Goal: Book appointment/travel/reservation

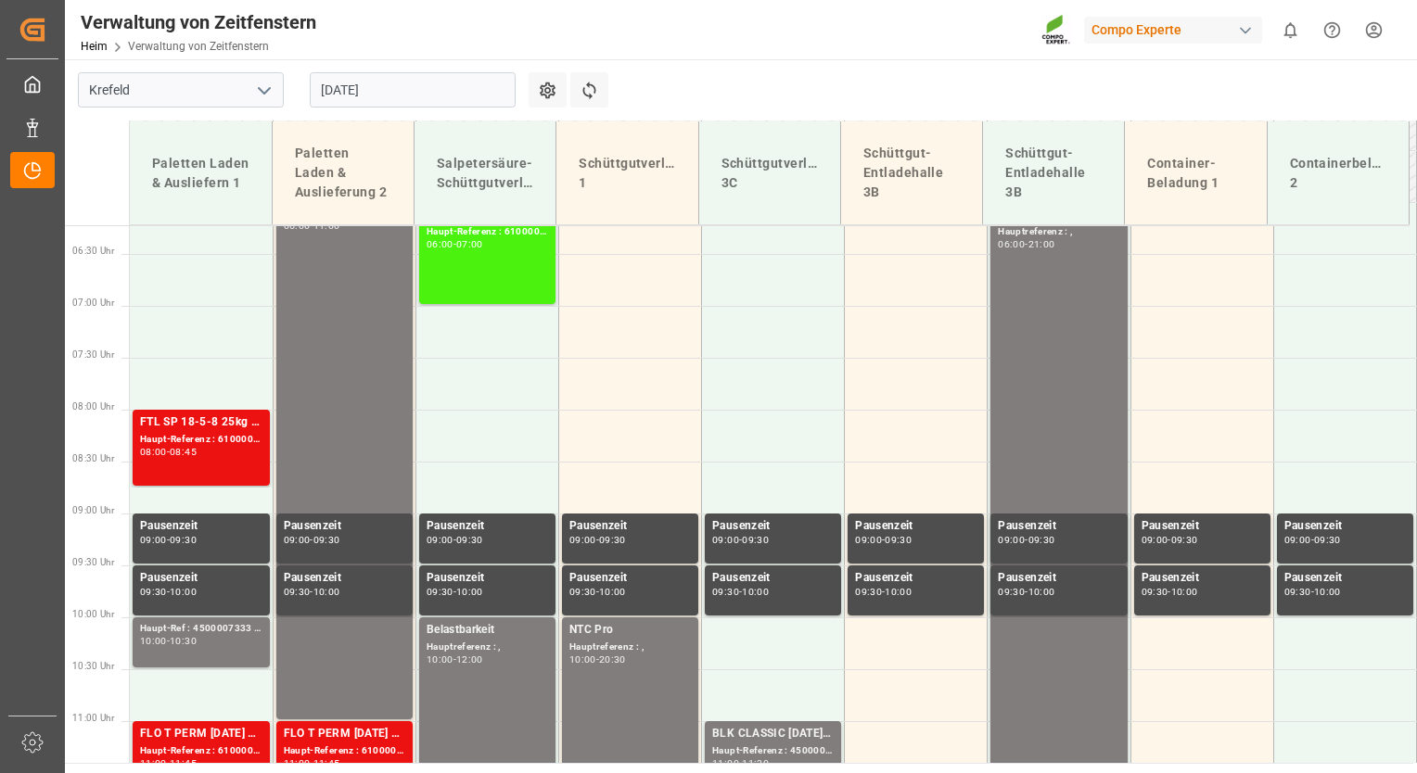
scroll to position [650, 0]
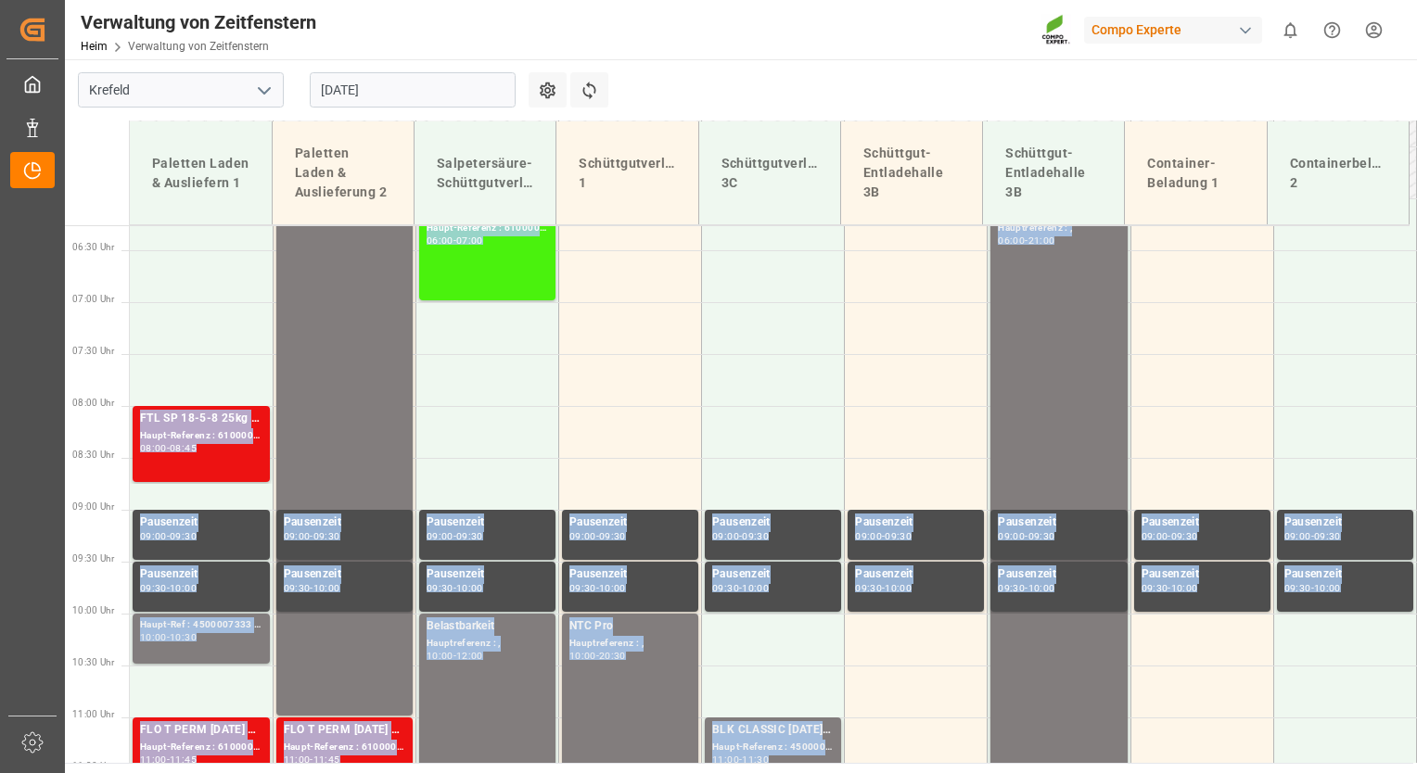
click at [1410, 331] on div "Paletten Laden & Ausliefern 1 Paletten Laden & Auslieferung 2 Salpetersäure-Sch…" at bounding box center [741, 442] width 1352 height 642
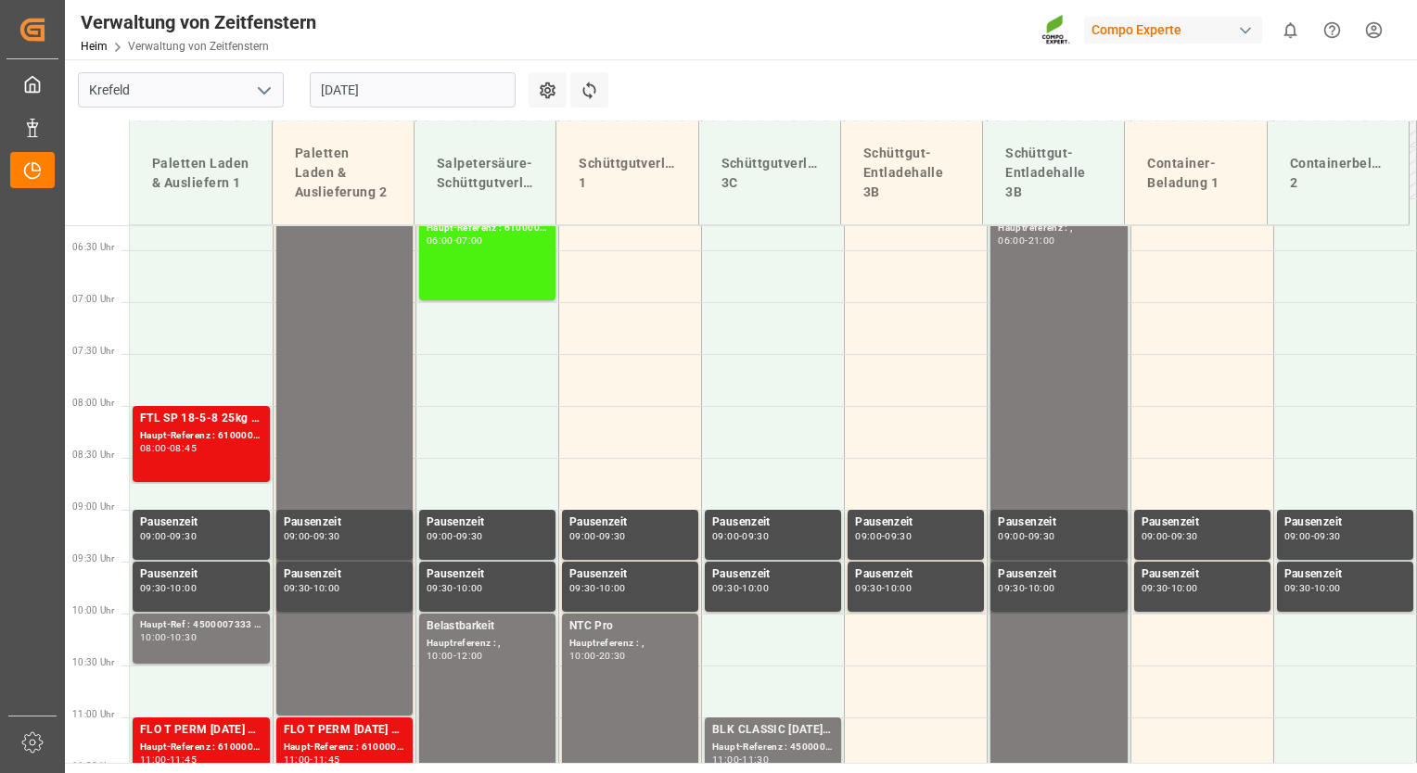
drag, startPoint x: 1416, startPoint y: 329, endPoint x: 1413, endPoint y: 375, distance: 46.4
click at [1413, 375] on div "Paletten Laden & Ausliefern 1 Paletten Laden & Auslieferung 2 Salpetersäure-Sch…" at bounding box center [741, 442] width 1352 height 642
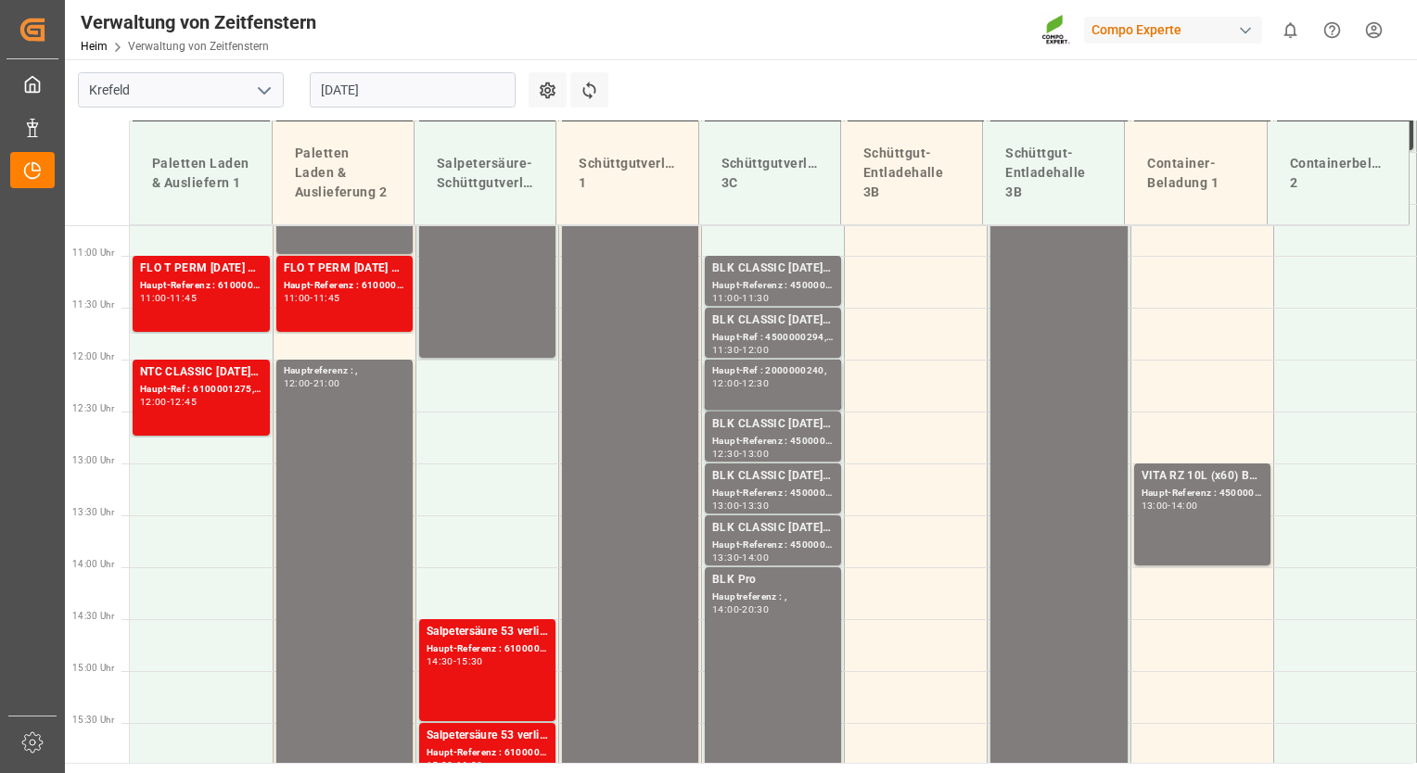
scroll to position [1120, 0]
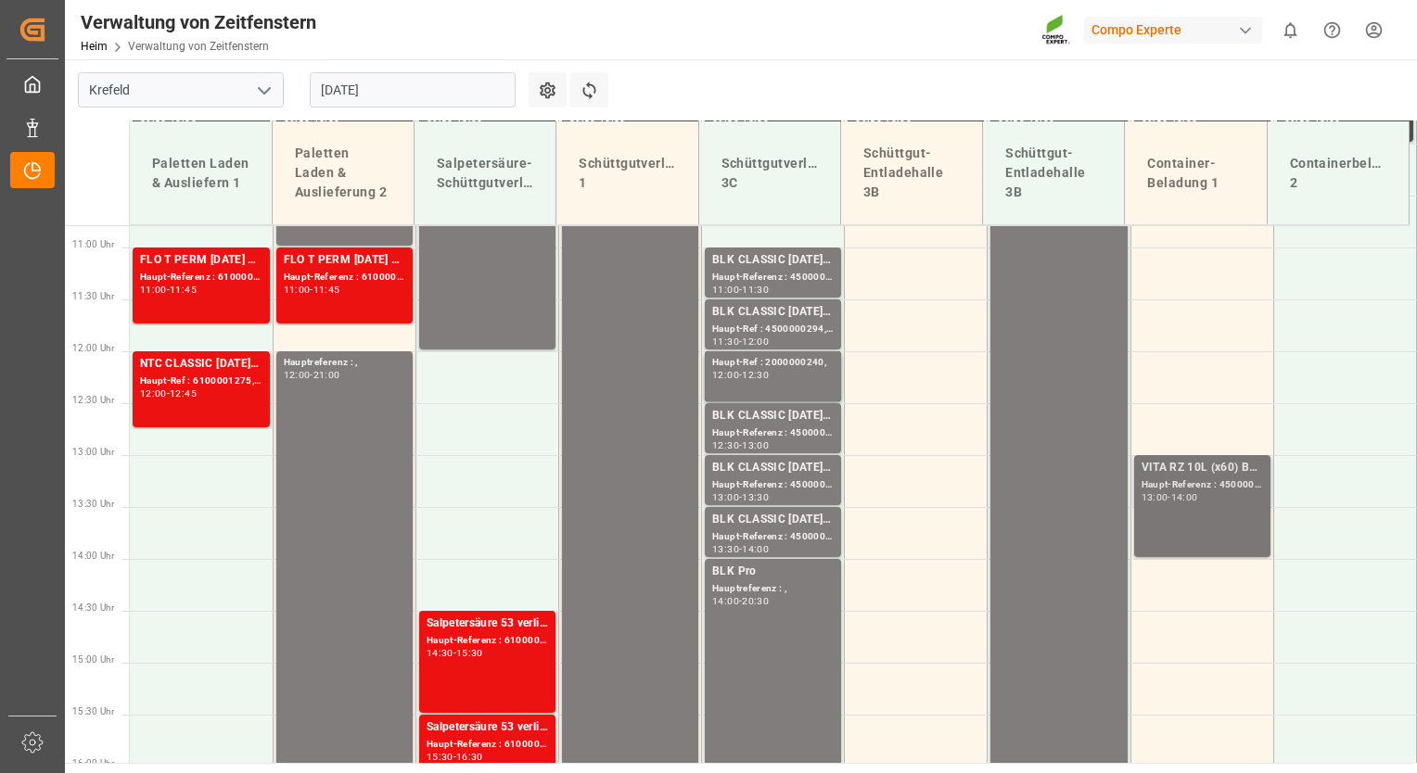
click at [1202, 490] on div "Haupt-Referenz : 4500000624, 2000000399;" at bounding box center [1201, 485] width 121 height 16
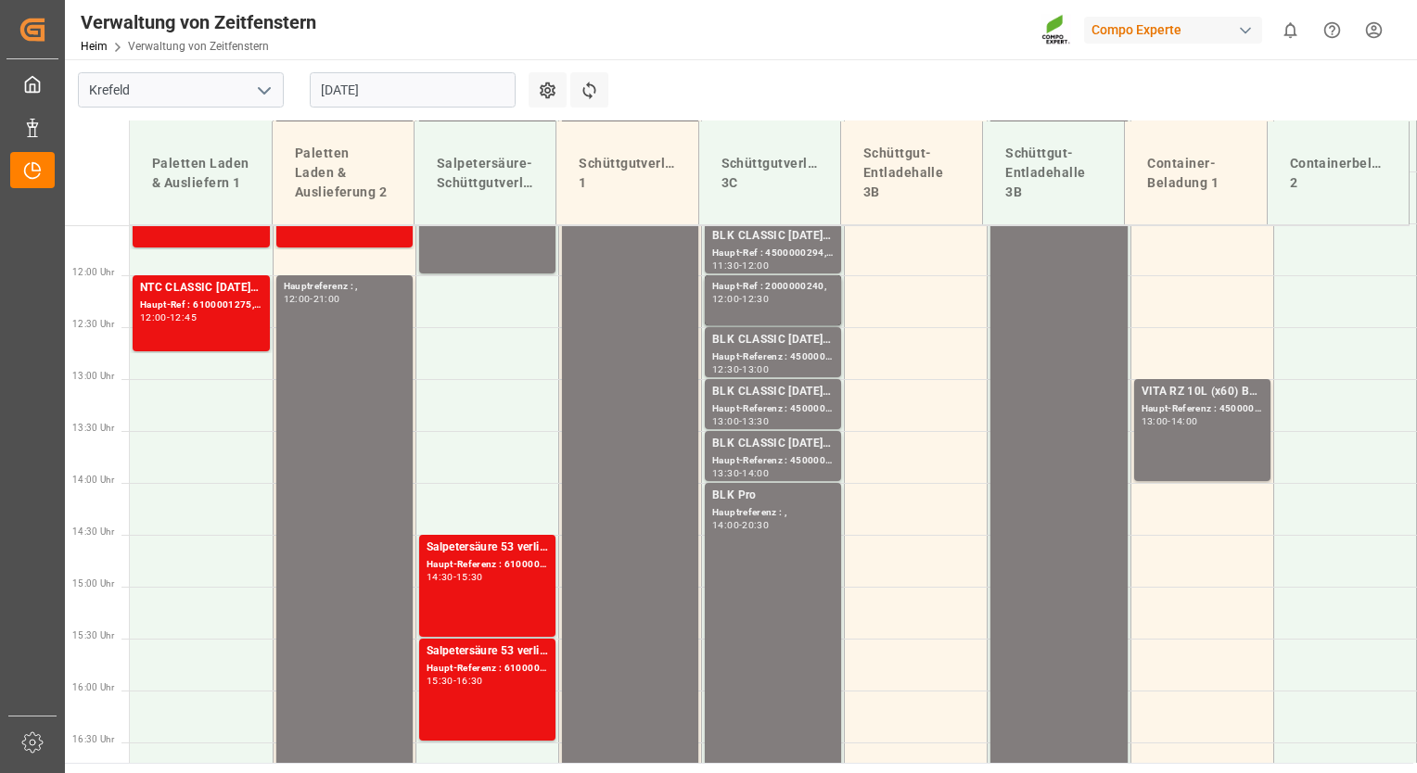
scroll to position [1211, 0]
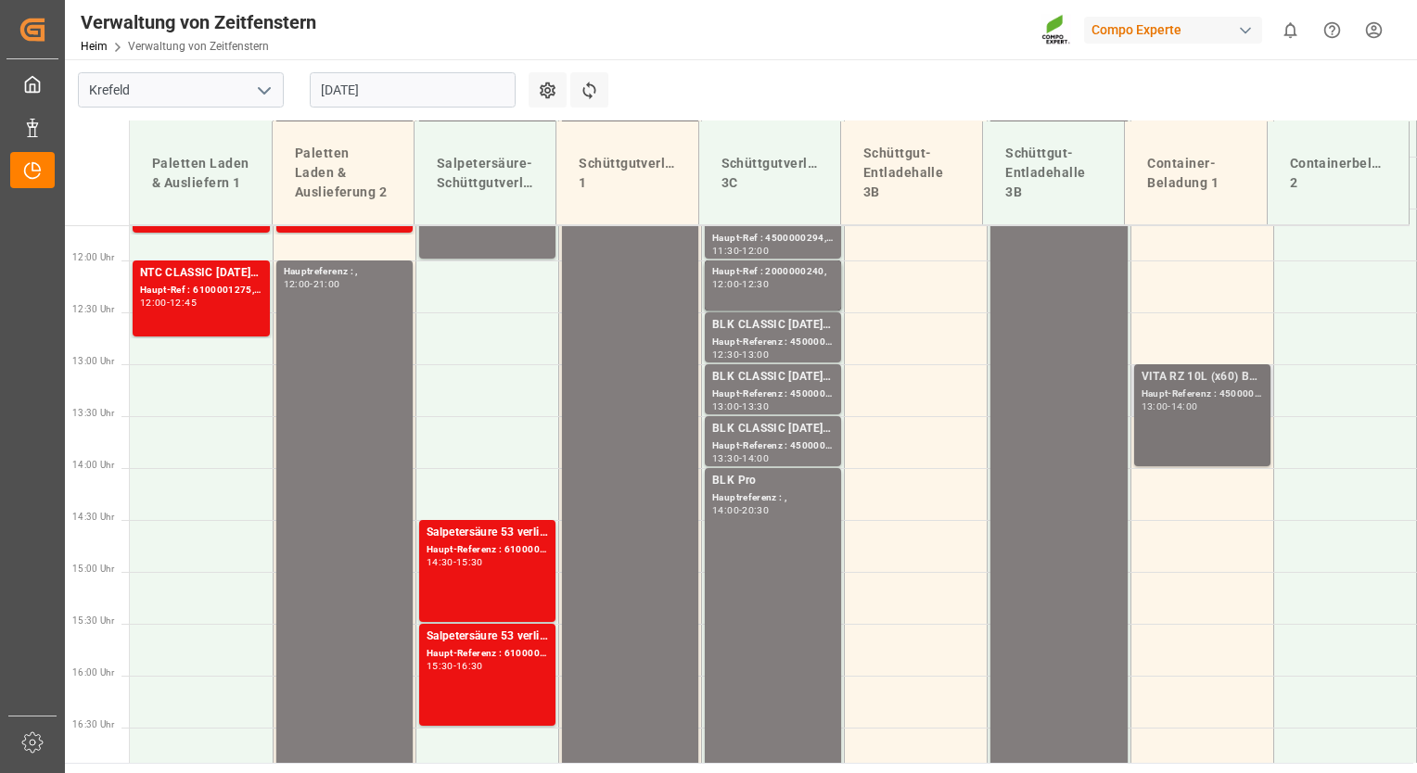
click at [1181, 399] on div "Haupt-Referenz : 4500000624, 2000000399;" at bounding box center [1201, 395] width 121 height 16
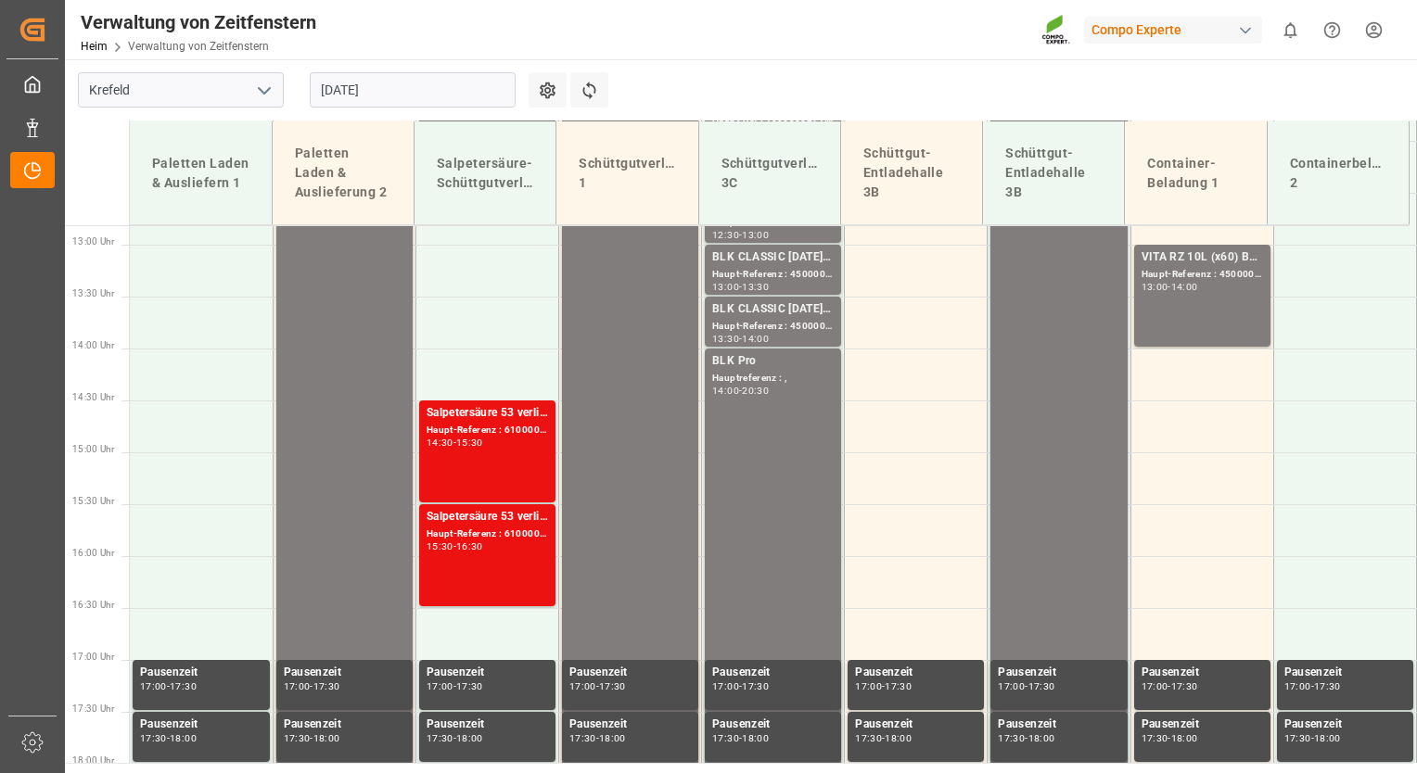
scroll to position [1316, 0]
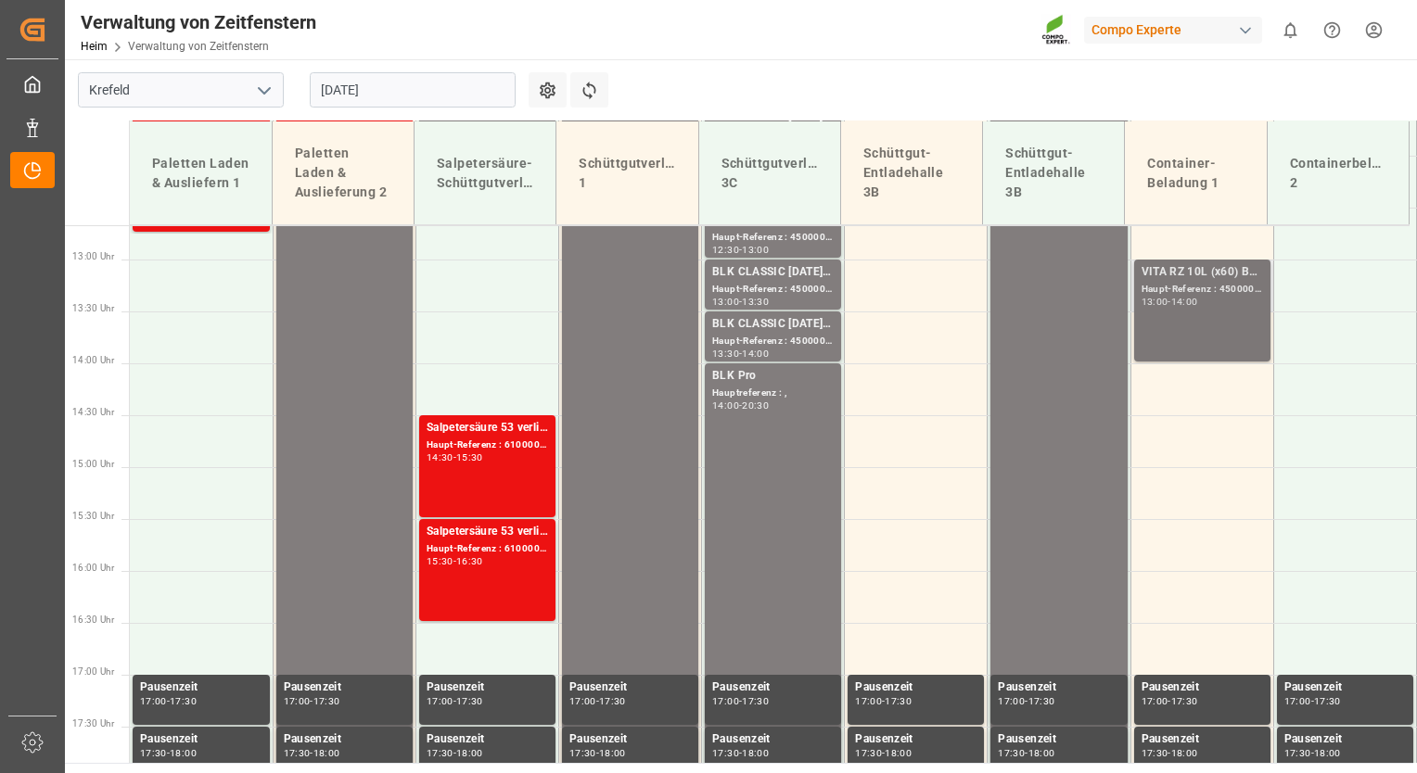
click at [1194, 329] on div "VITA RZ 10L (x60) BR MTO; [PERSON_NAME]-Referenz : 4500000624, 2000000399; 13:0…" at bounding box center [1201, 310] width 121 height 95
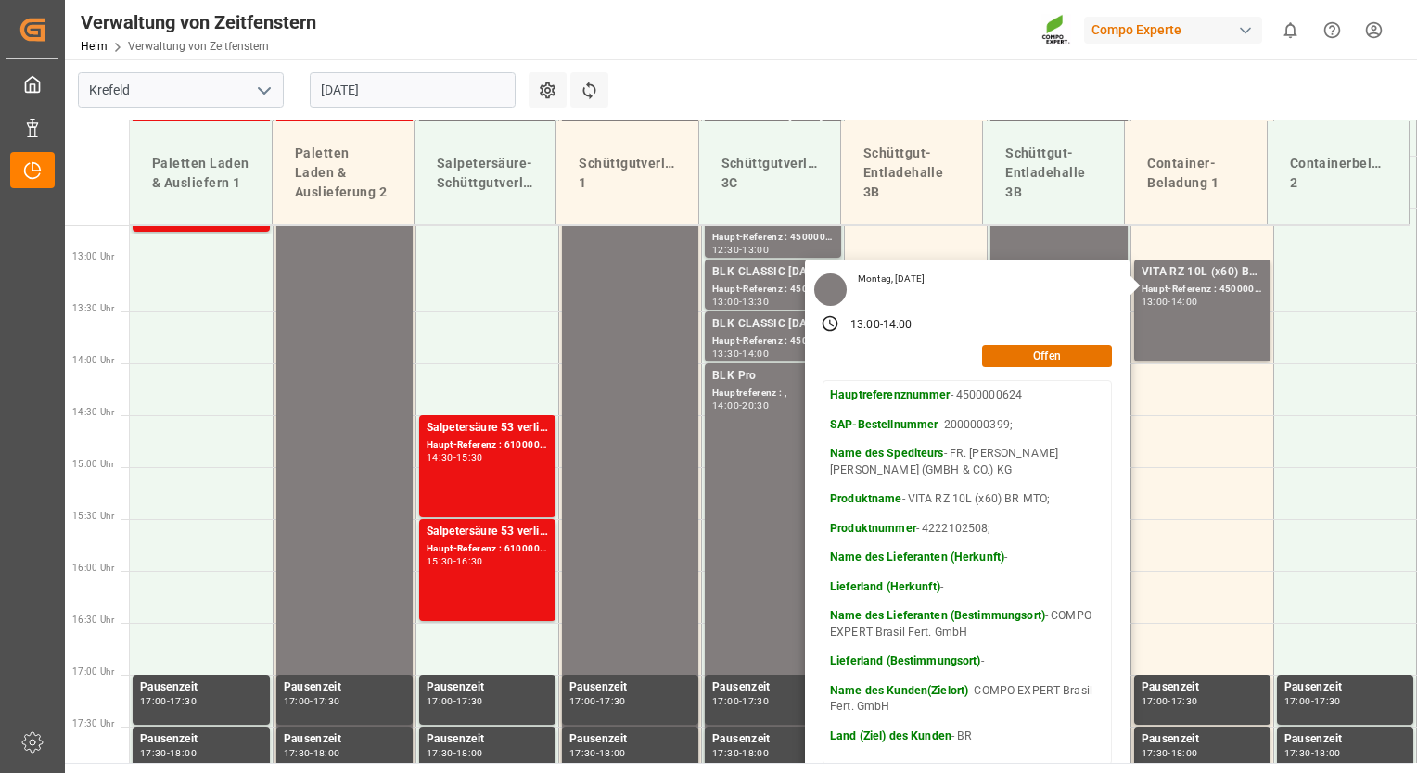
click at [481, 90] on input "[DATE]" at bounding box center [413, 89] width 206 height 35
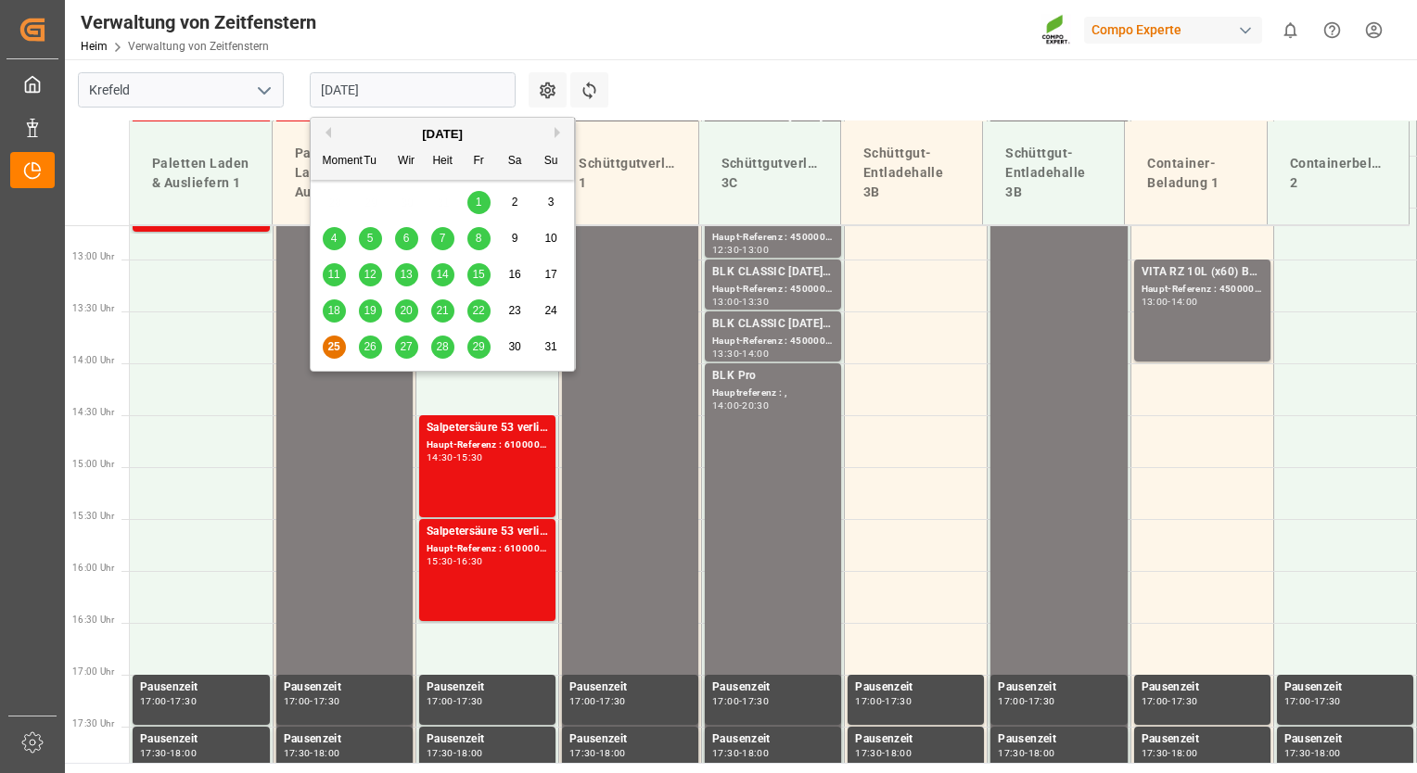
click at [371, 345] on span "26" at bounding box center [369, 346] width 12 height 13
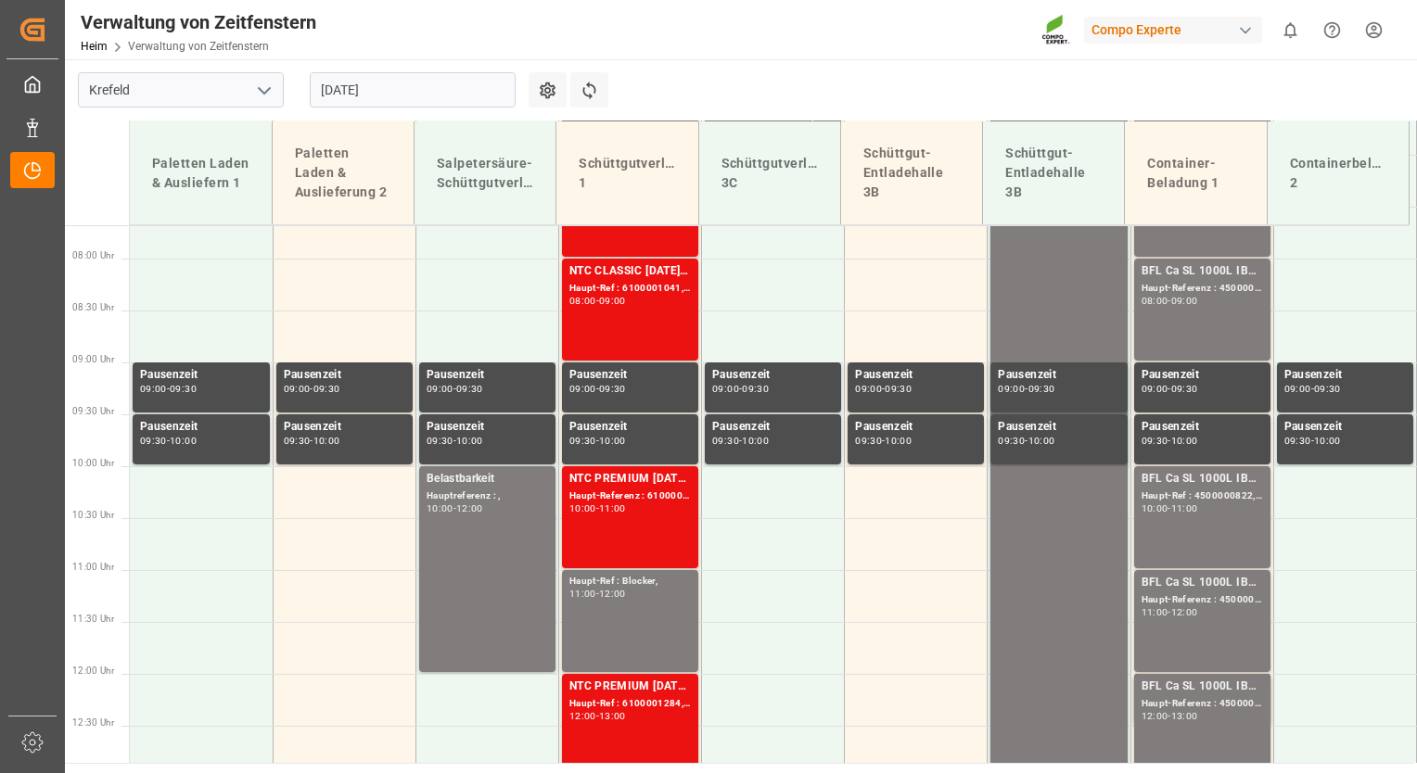
scroll to position [785, 0]
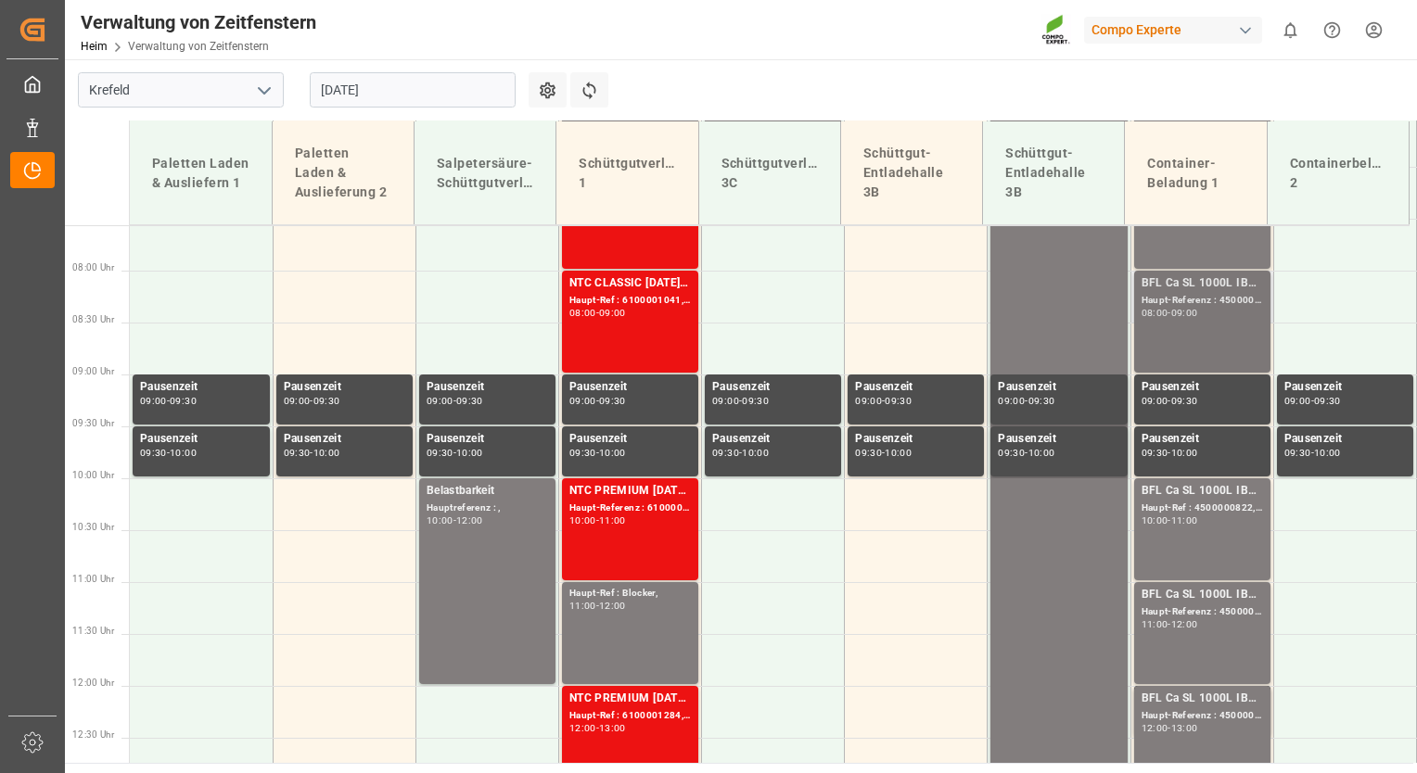
click at [1198, 314] on div "09:00" at bounding box center [1184, 313] width 27 height 8
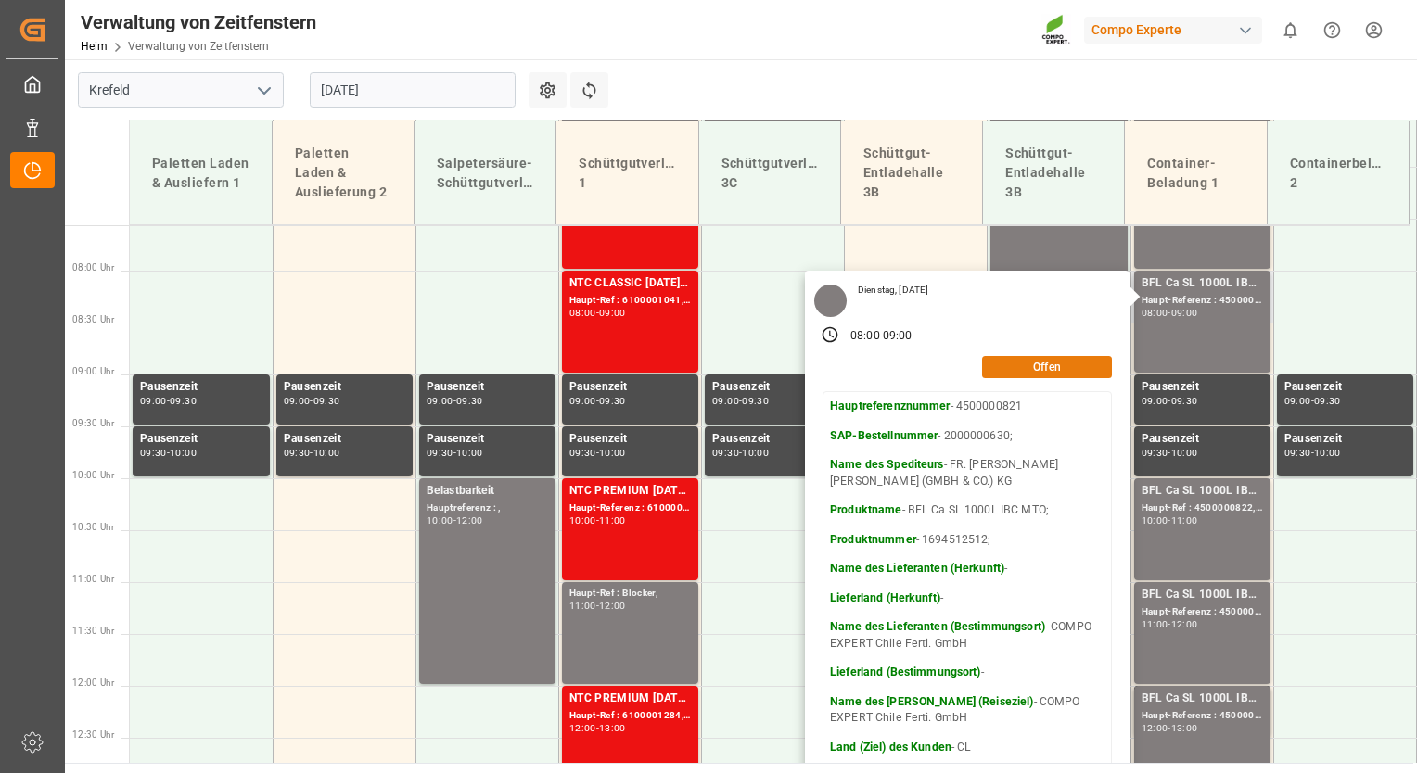
click at [1056, 376] on button "Offen" at bounding box center [1047, 367] width 130 height 22
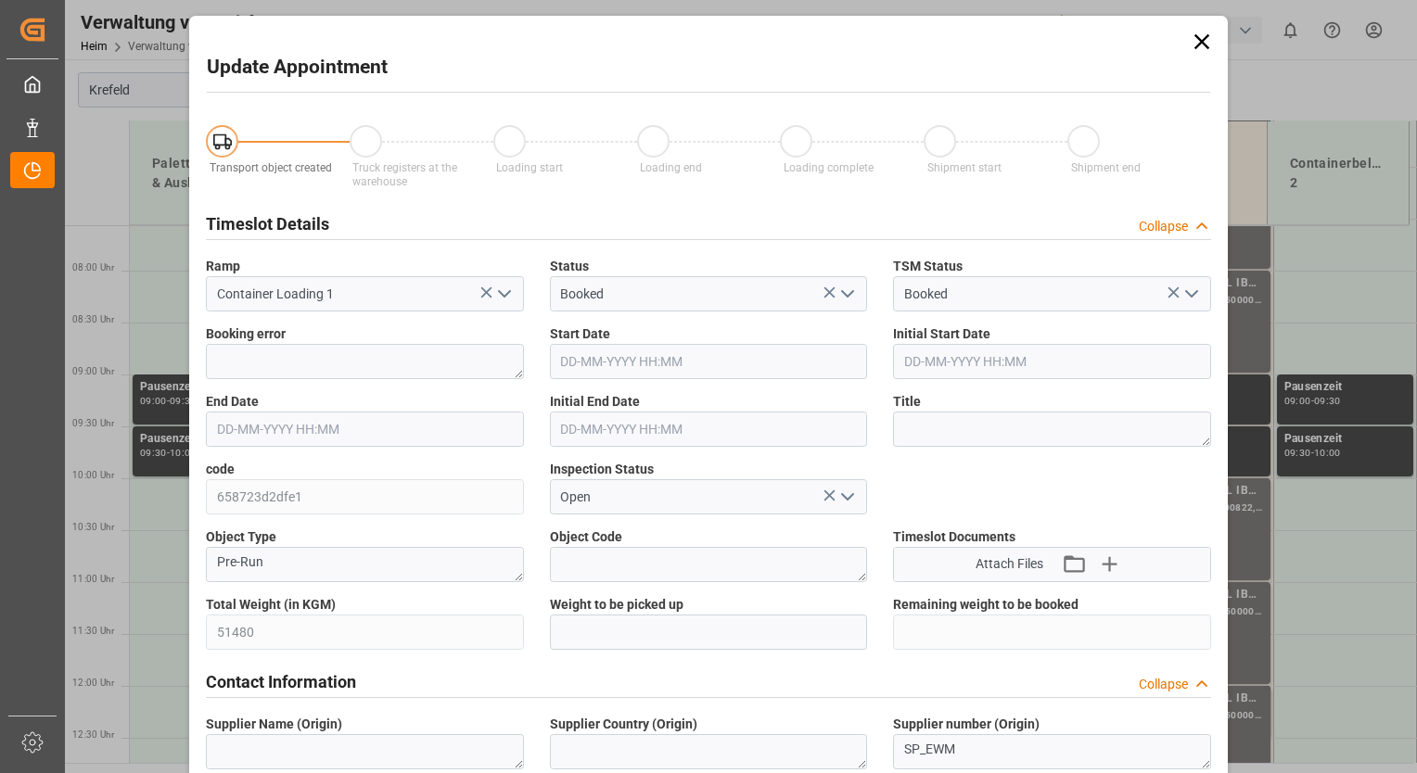
type input "51480"
type input "0"
type input "[DATE] 08:00"
type input "[DATE] 09:00"
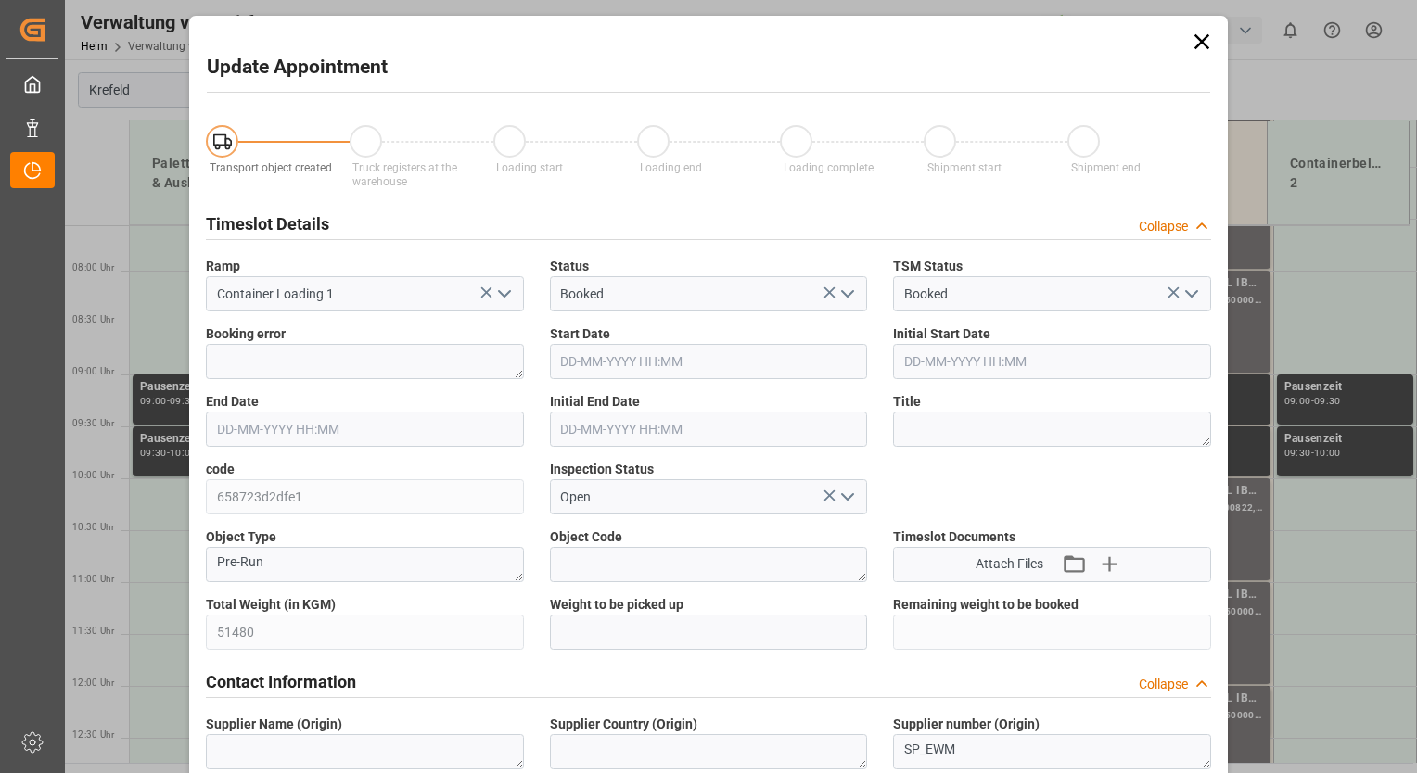
type input "[DATE] 08:30"
type input "[DATE] 10:32"
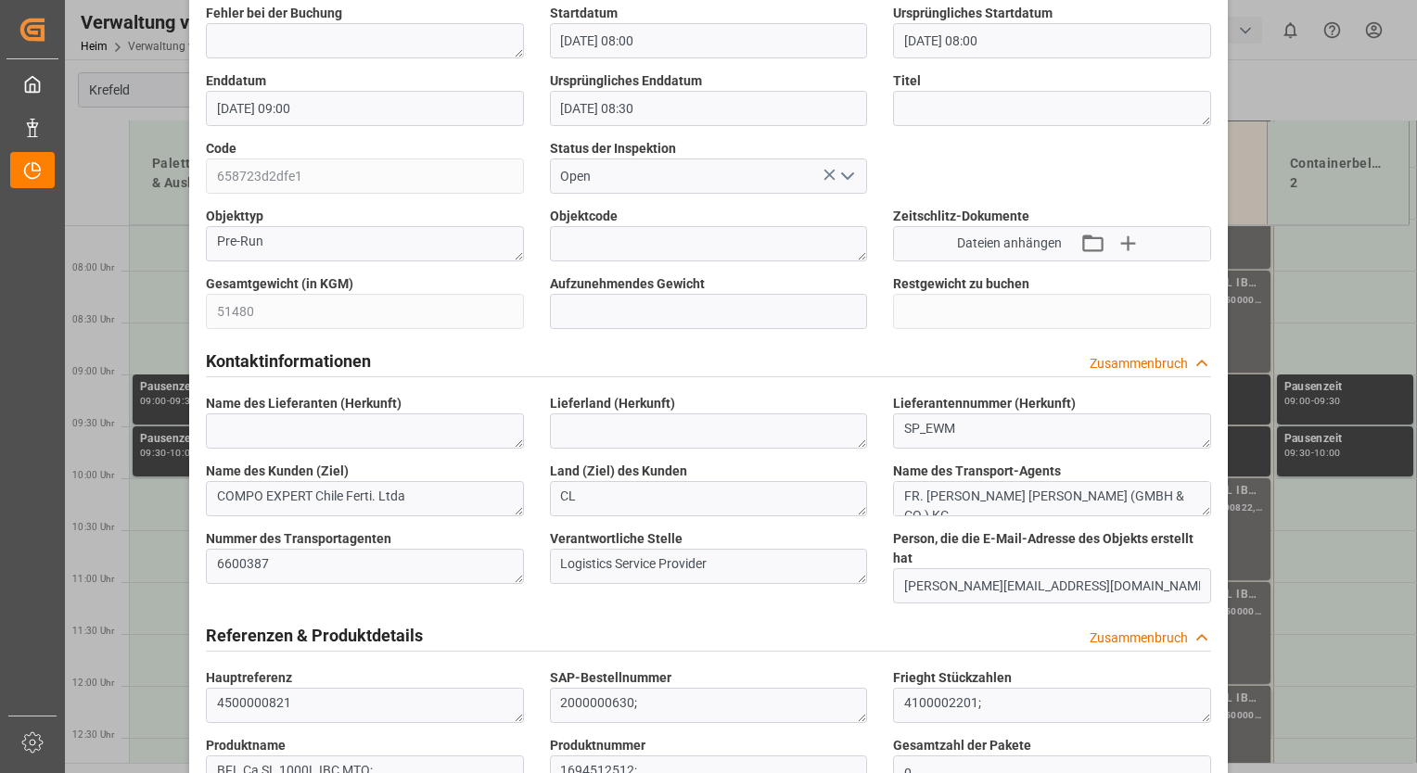
scroll to position [313, 0]
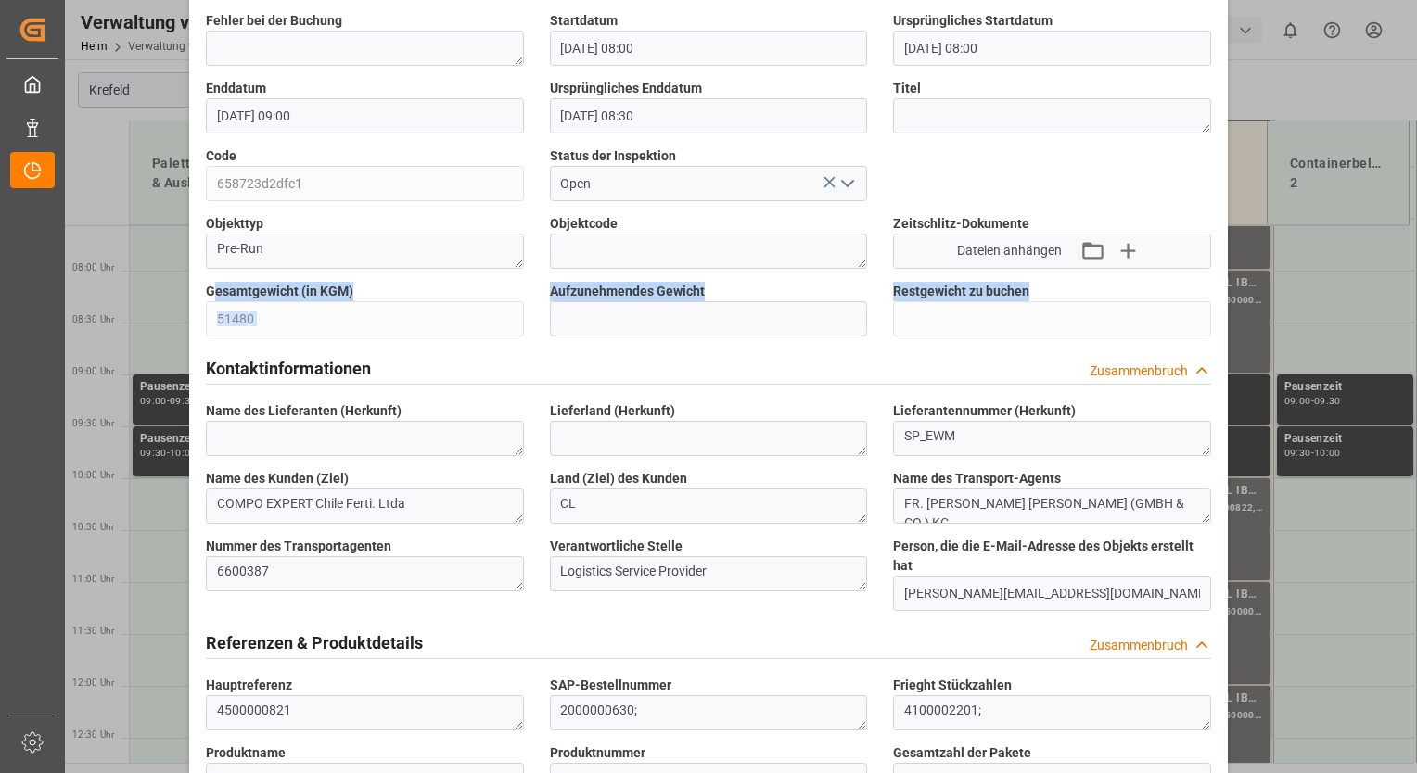
drag, startPoint x: 1404, startPoint y: 278, endPoint x: 1408, endPoint y: 243, distance: 35.5
click at [1408, 243] on div "Termin aktualisieren Angelegtes Transportobjekt LKW-Register im Lager Start der…" at bounding box center [708, 386] width 1417 height 773
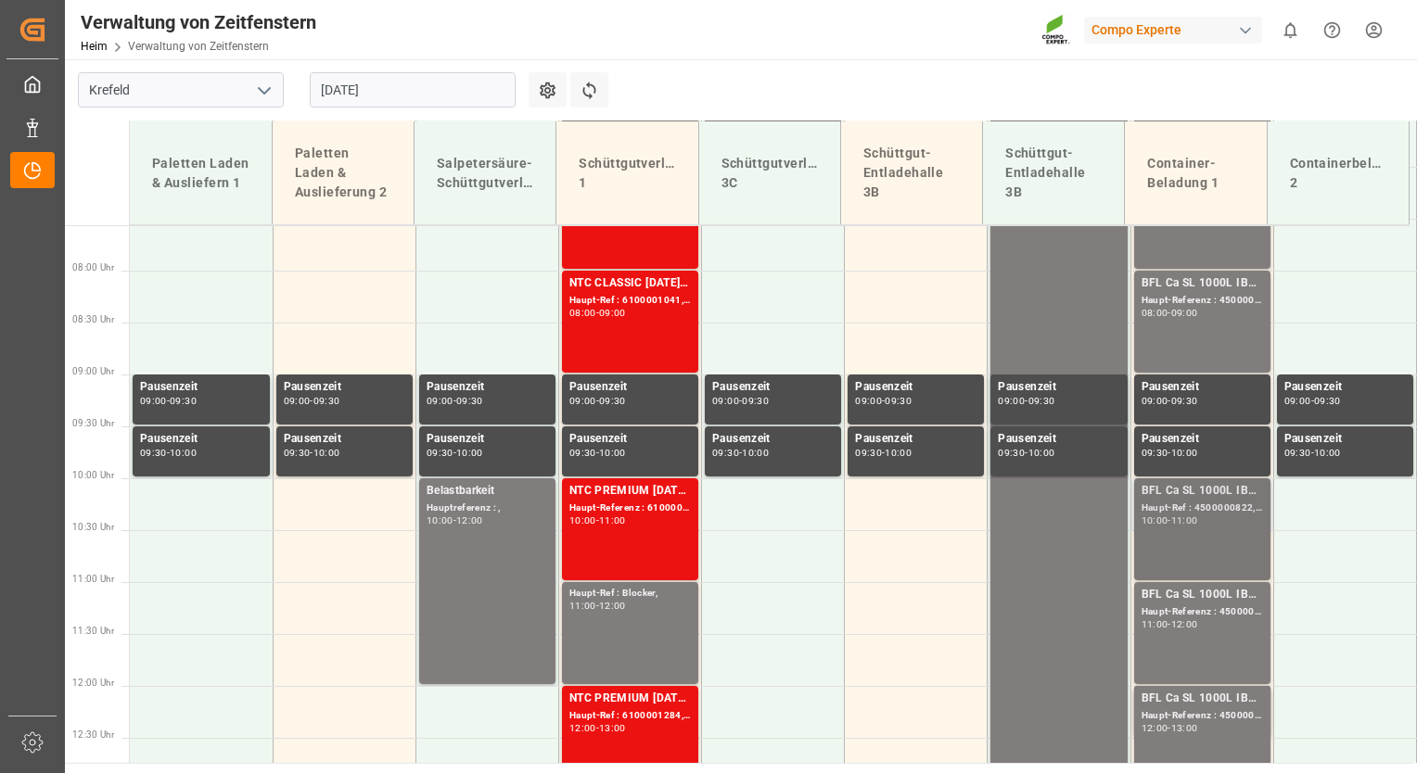
click at [1225, 521] on div "10:00 - 11:00" at bounding box center [1201, 521] width 121 height 10
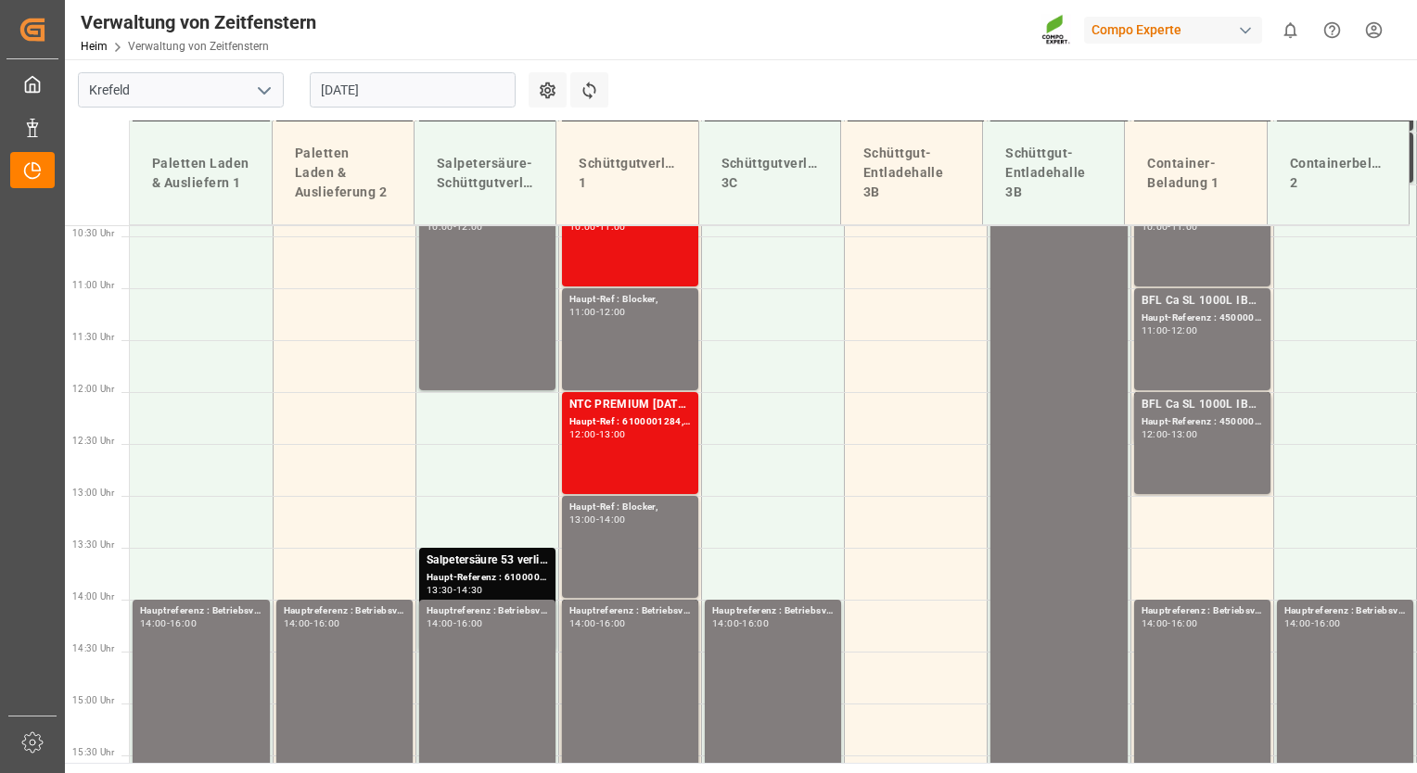
scroll to position [959, 0]
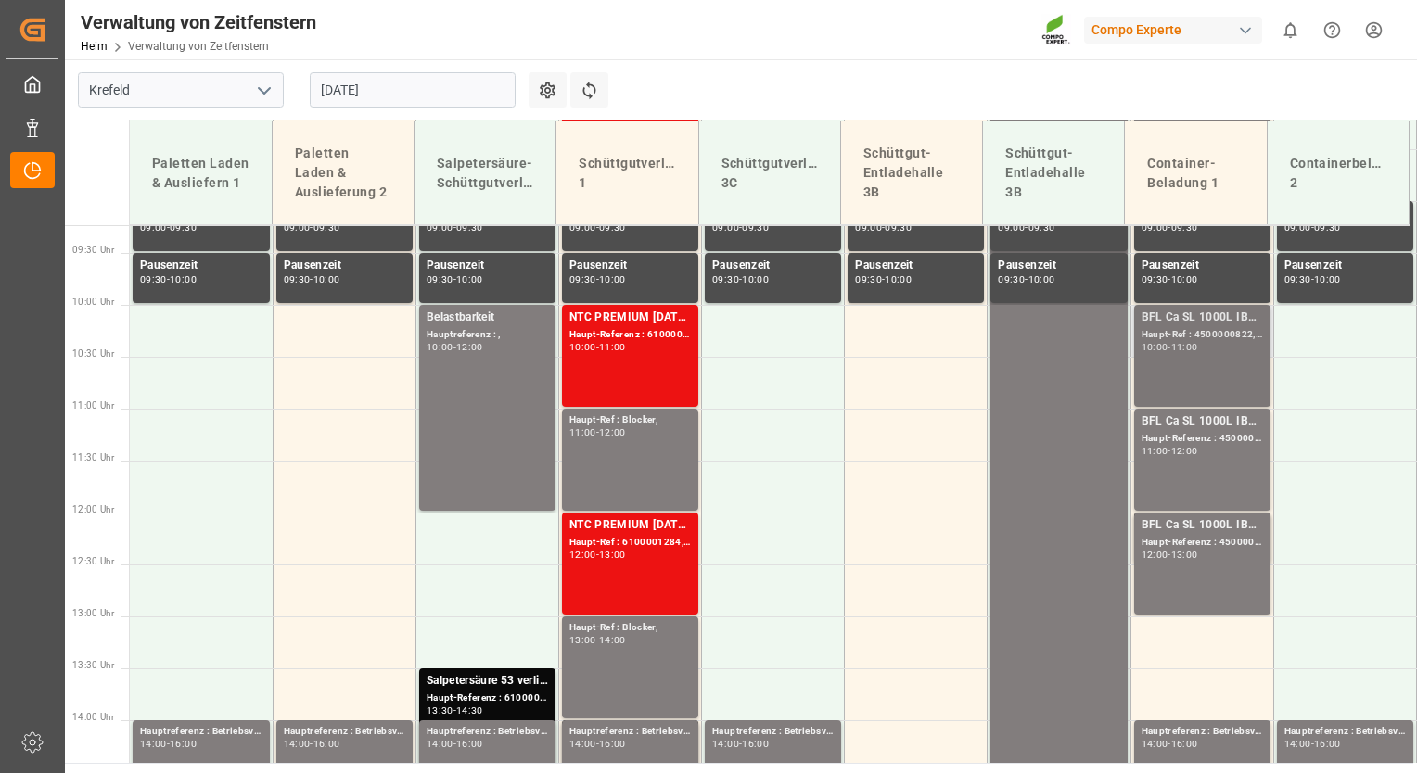
click at [1176, 334] on div "Haupt-Ref : 4500000822, 2000000630;" at bounding box center [1201, 335] width 121 height 16
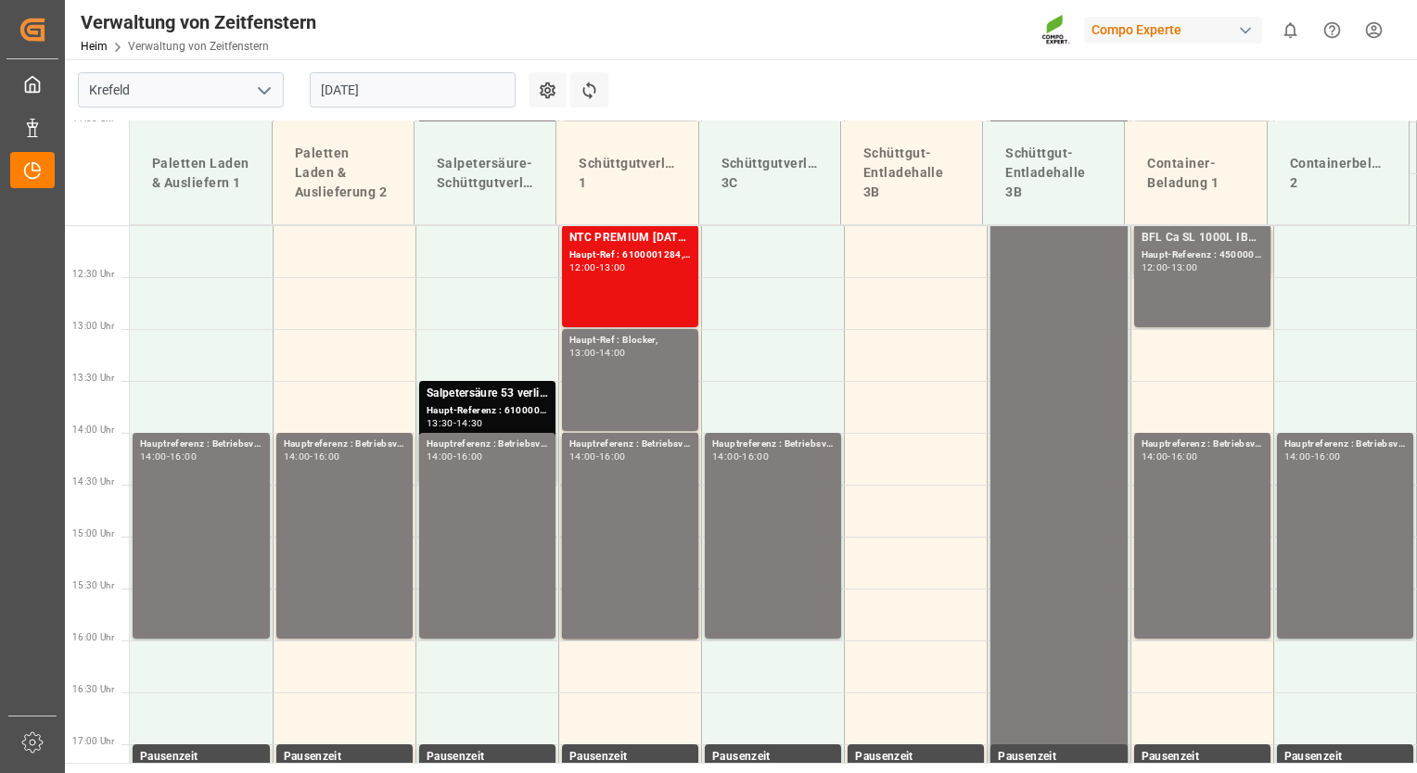
scroll to position [1253, 0]
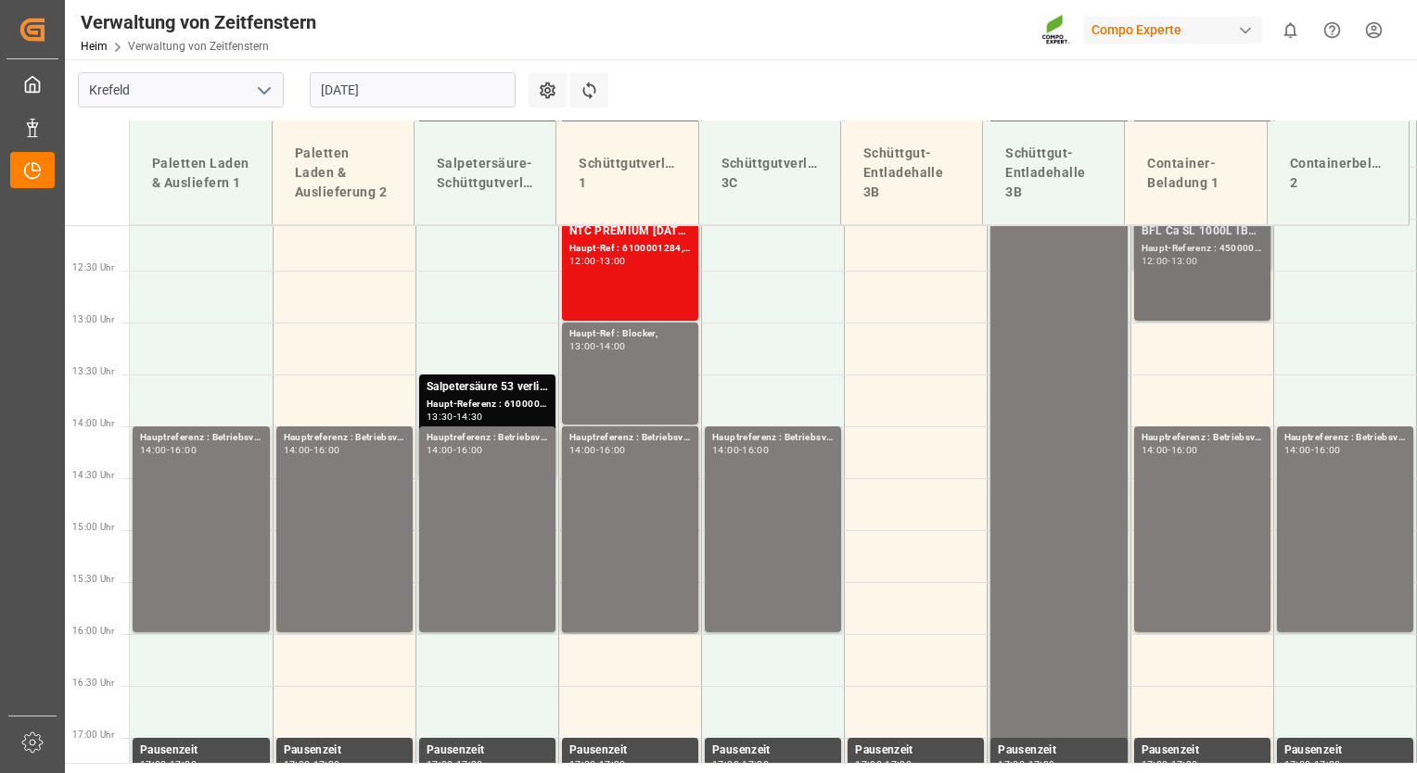
click at [1190, 252] on div "Haupt-Referenz : 4500000824, 2000000630;" at bounding box center [1201, 249] width 121 height 16
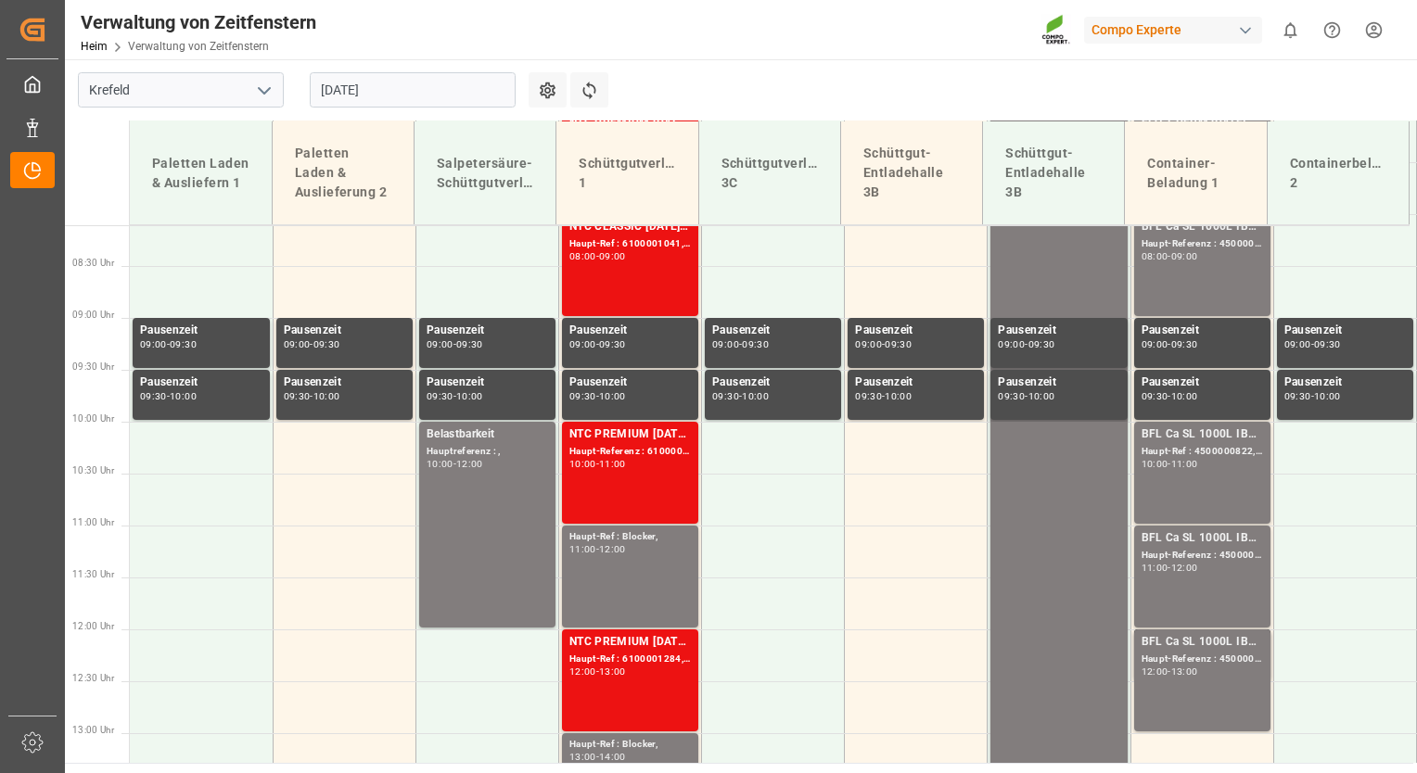
scroll to position [824, 0]
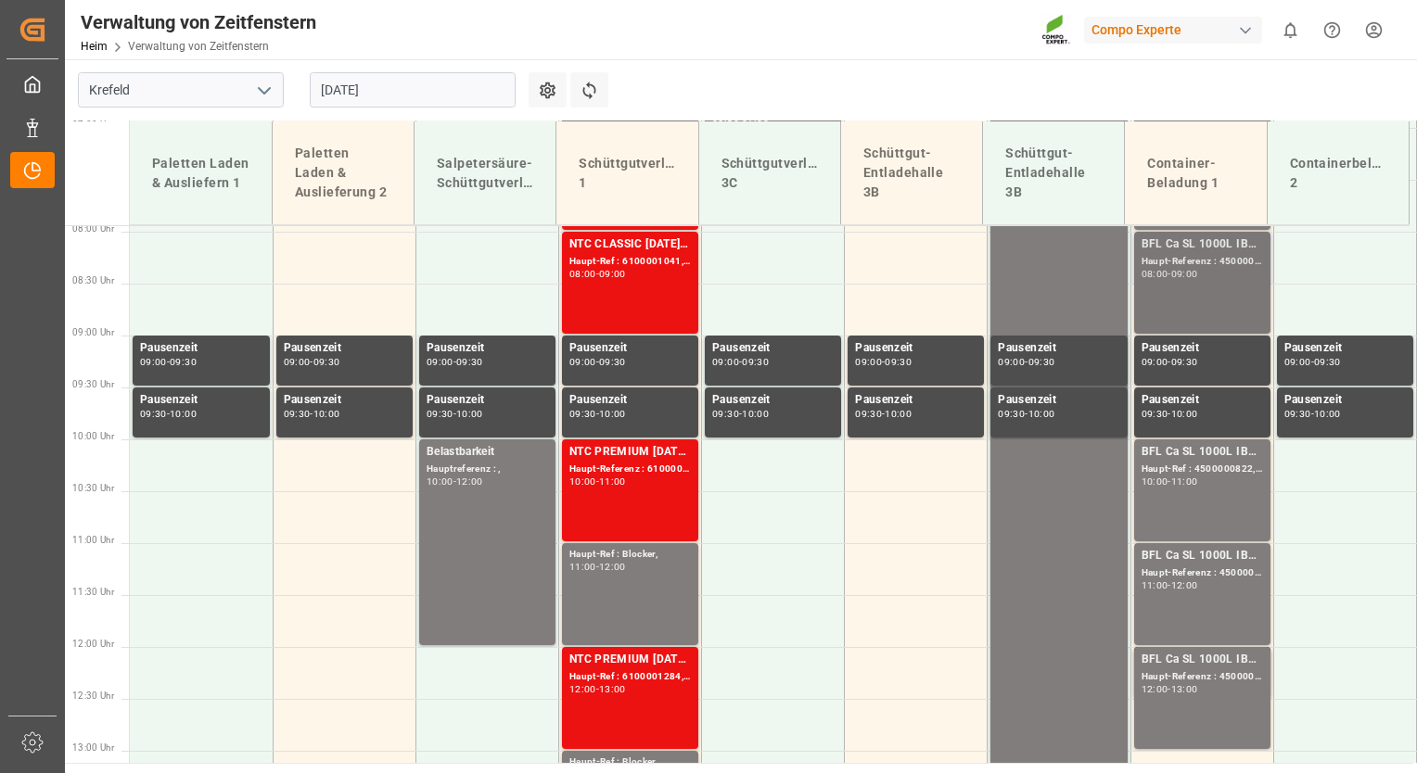
click at [1167, 273] on div "-" at bounding box center [1168, 274] width 3 height 8
click at [1184, 473] on div "Haupt-Ref : 4500000822, 2000000630;" at bounding box center [1201, 470] width 121 height 16
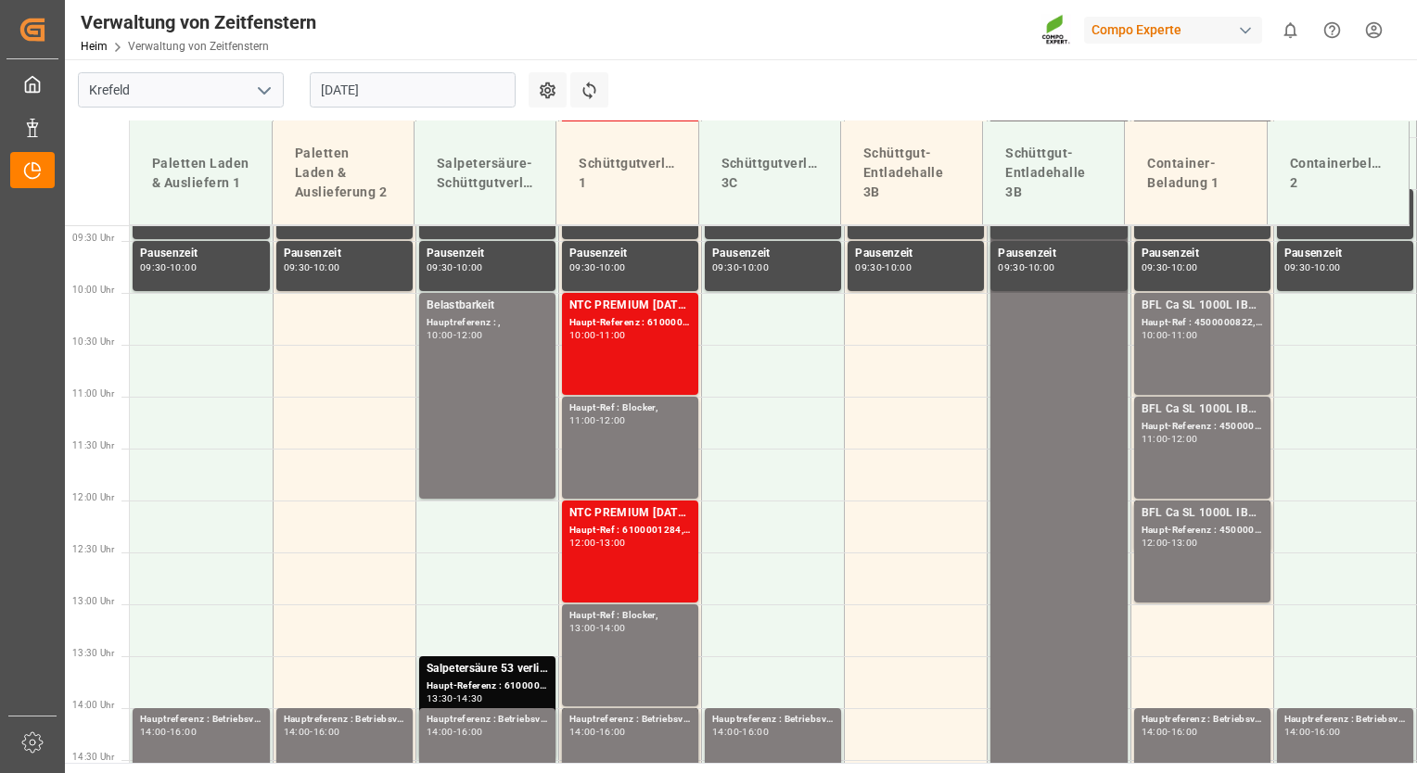
scroll to position [1012, 0]
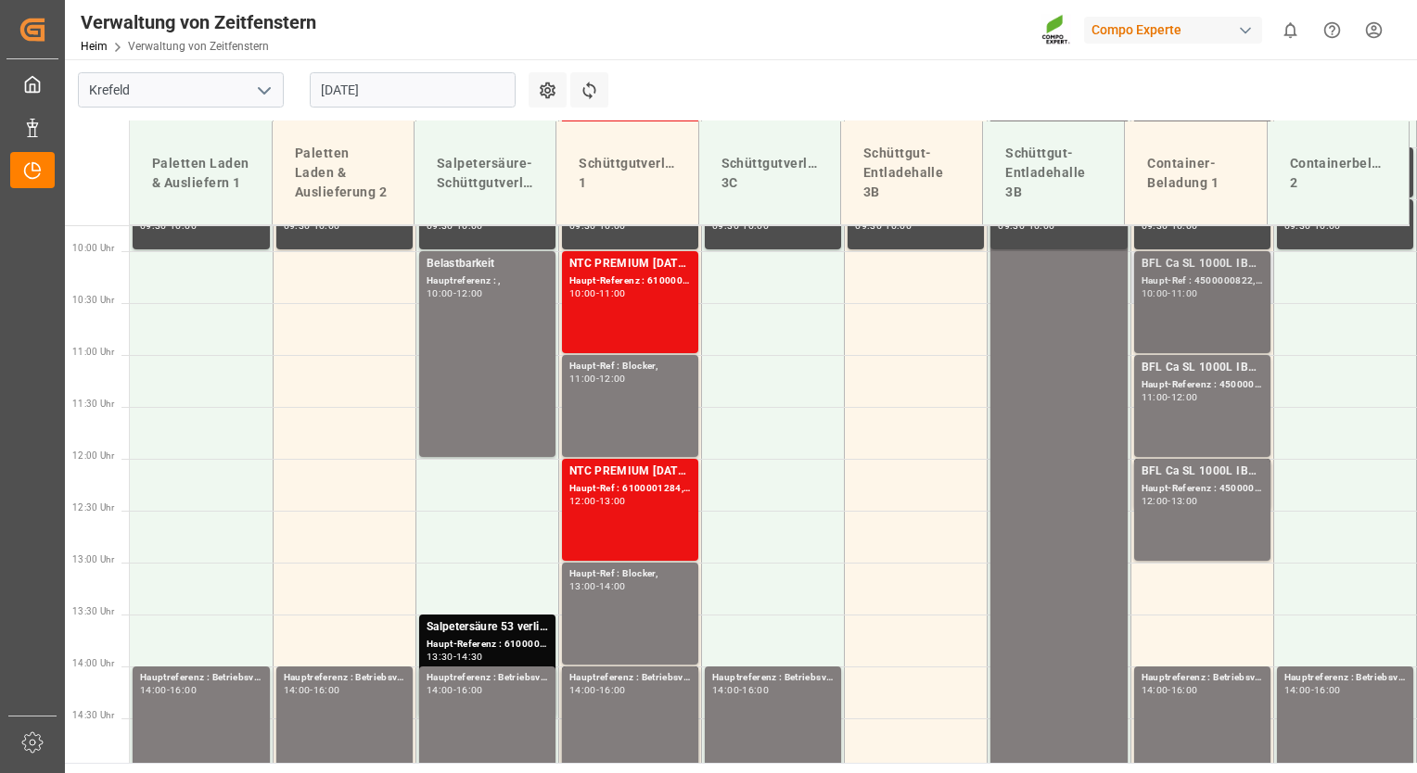
click at [1215, 316] on div "BFL Ca SL 1000L IBC MTO; [PERSON_NAME]-Ref : 4500000822, 2000000630; 10:00 - 11…" at bounding box center [1201, 302] width 121 height 95
click at [1189, 404] on div "BFL Ca SL 1000L IBC MTO; [PERSON_NAME]-Referenz : 4500000823, 2000000630; 11:00…" at bounding box center [1201, 406] width 121 height 95
click at [1205, 485] on div "Haupt-Referenz : 4500000824, 2000000630;" at bounding box center [1201, 489] width 121 height 16
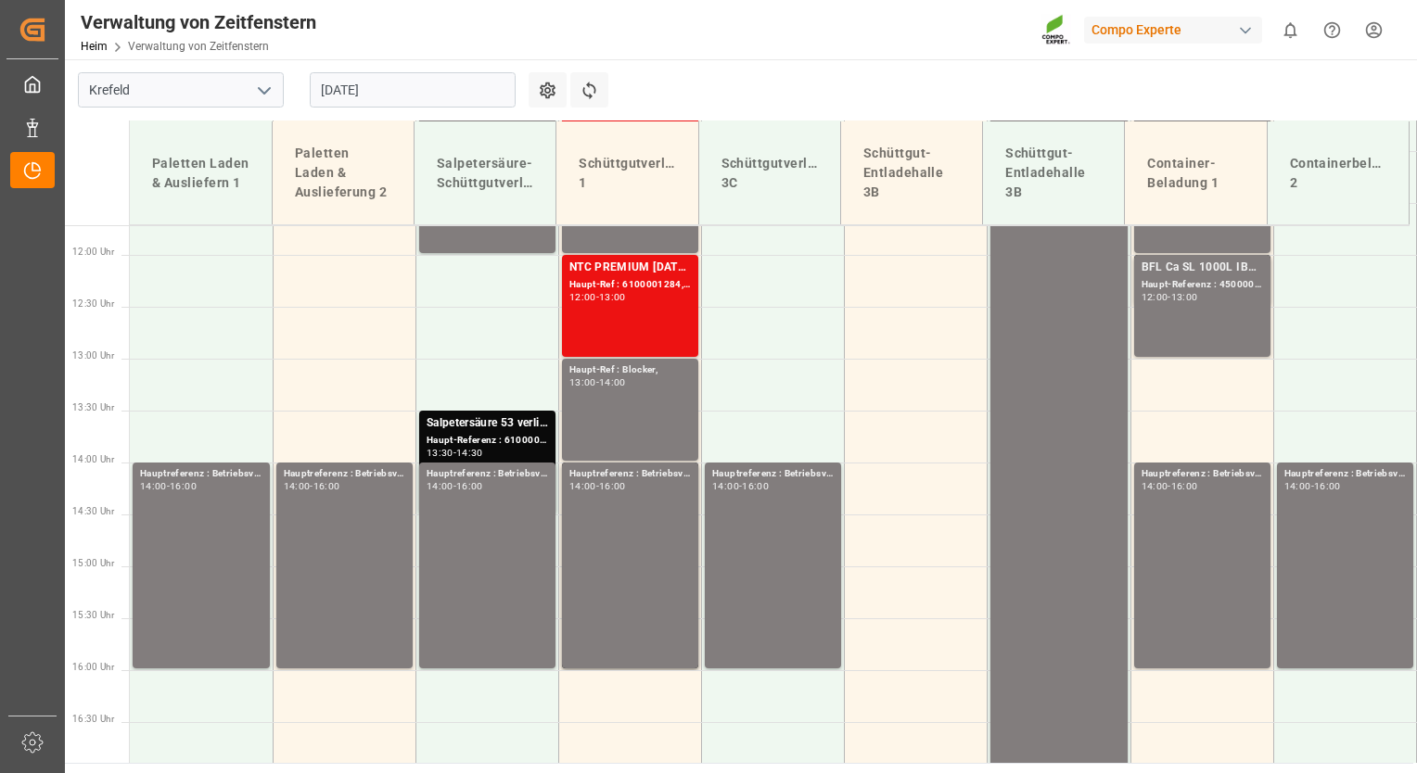
scroll to position [1228, 0]
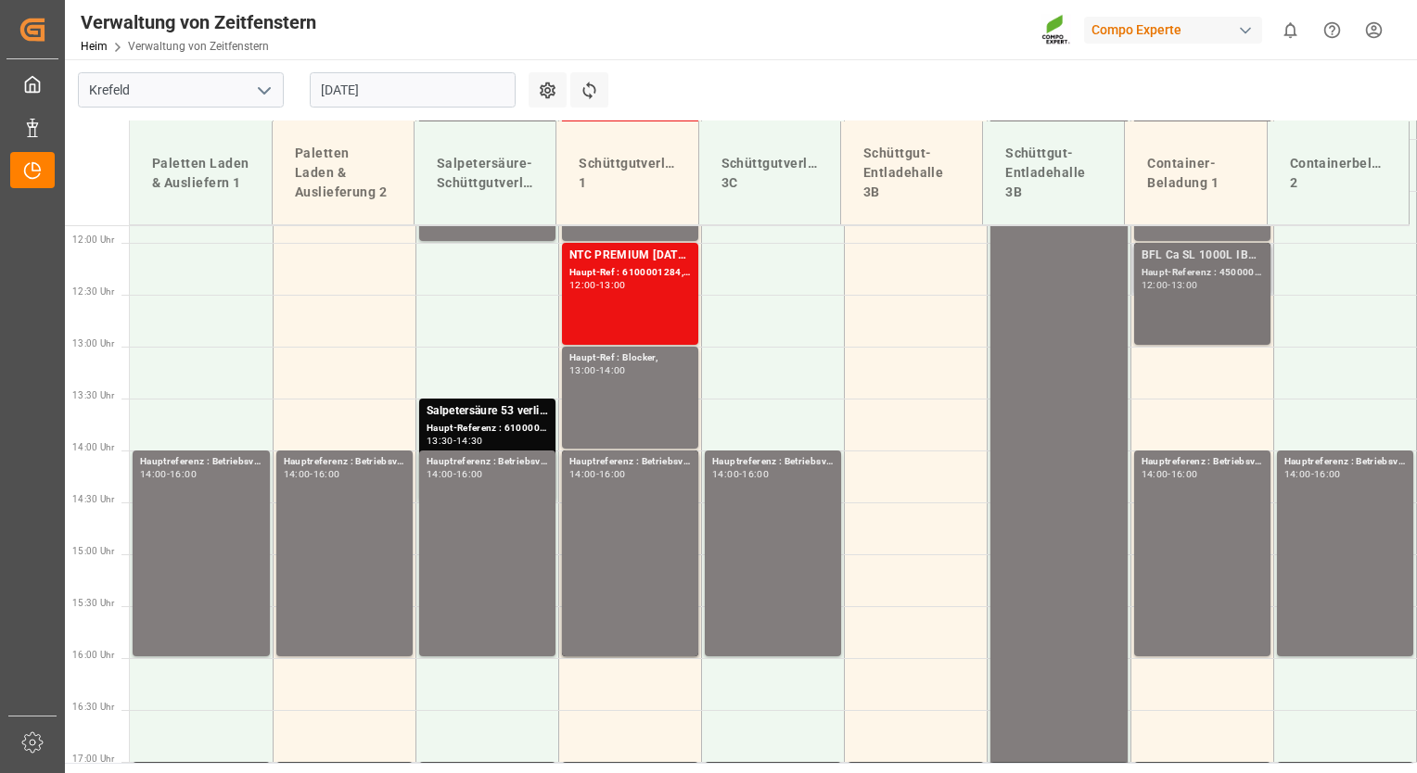
click at [1194, 281] on div "13:00" at bounding box center [1184, 285] width 27 height 8
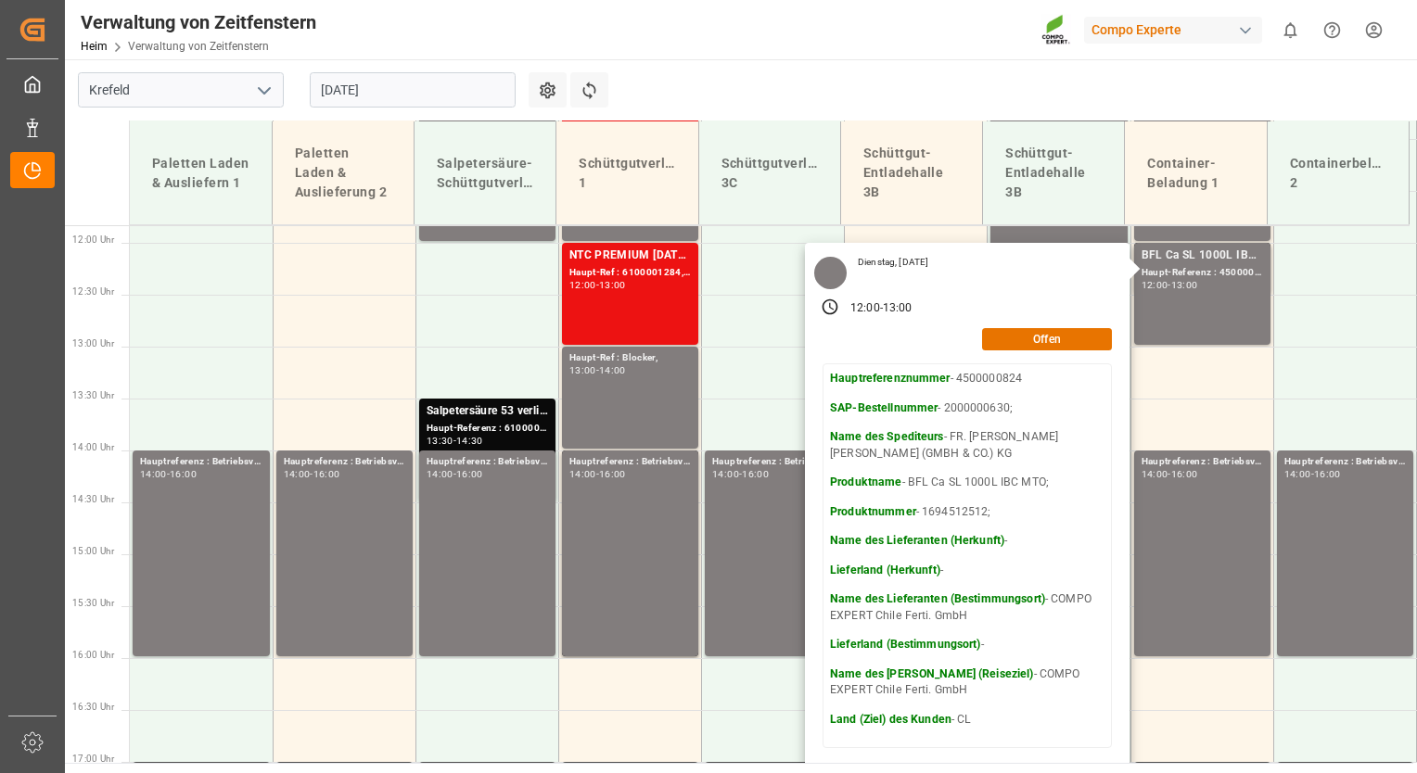
click at [426, 91] on input "[DATE]" at bounding box center [413, 89] width 206 height 35
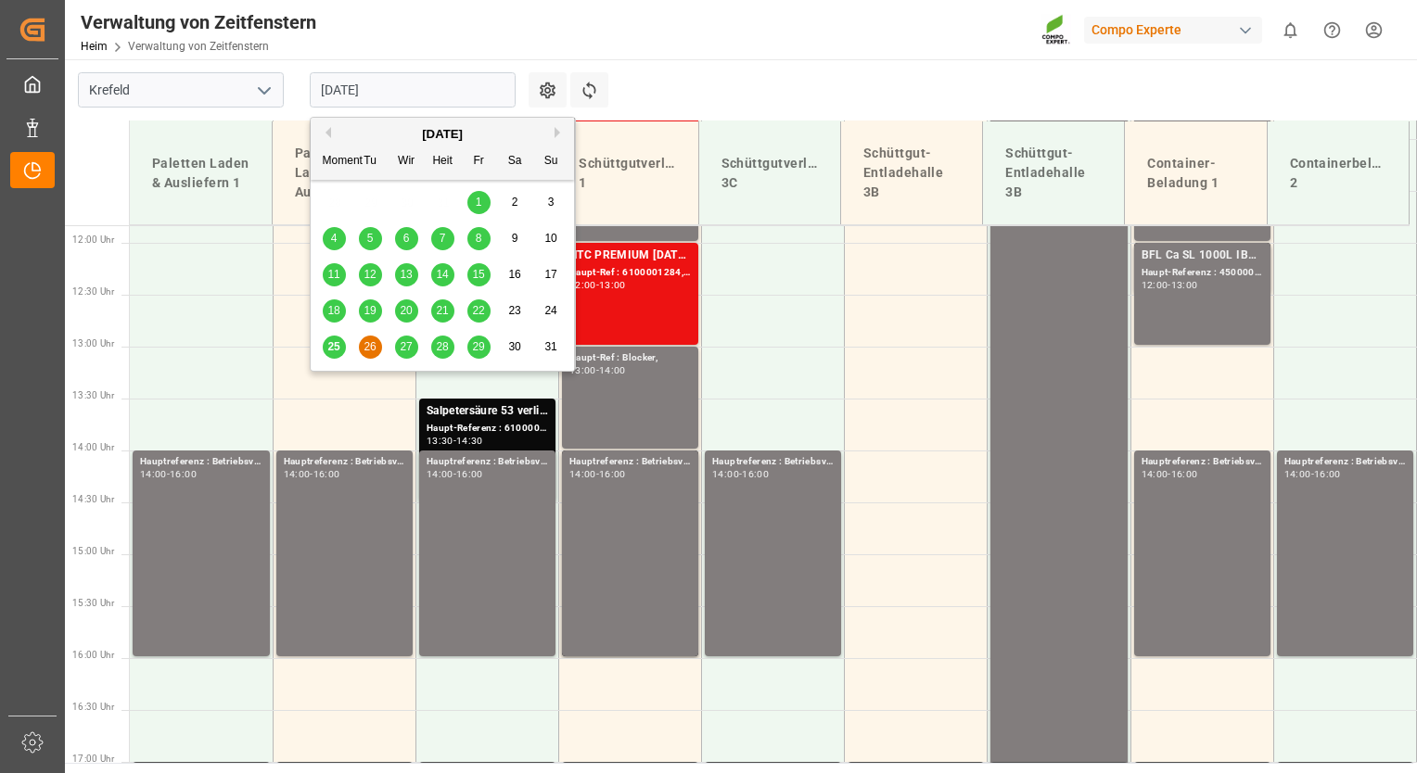
click at [402, 346] on span "27" at bounding box center [406, 346] width 12 height 13
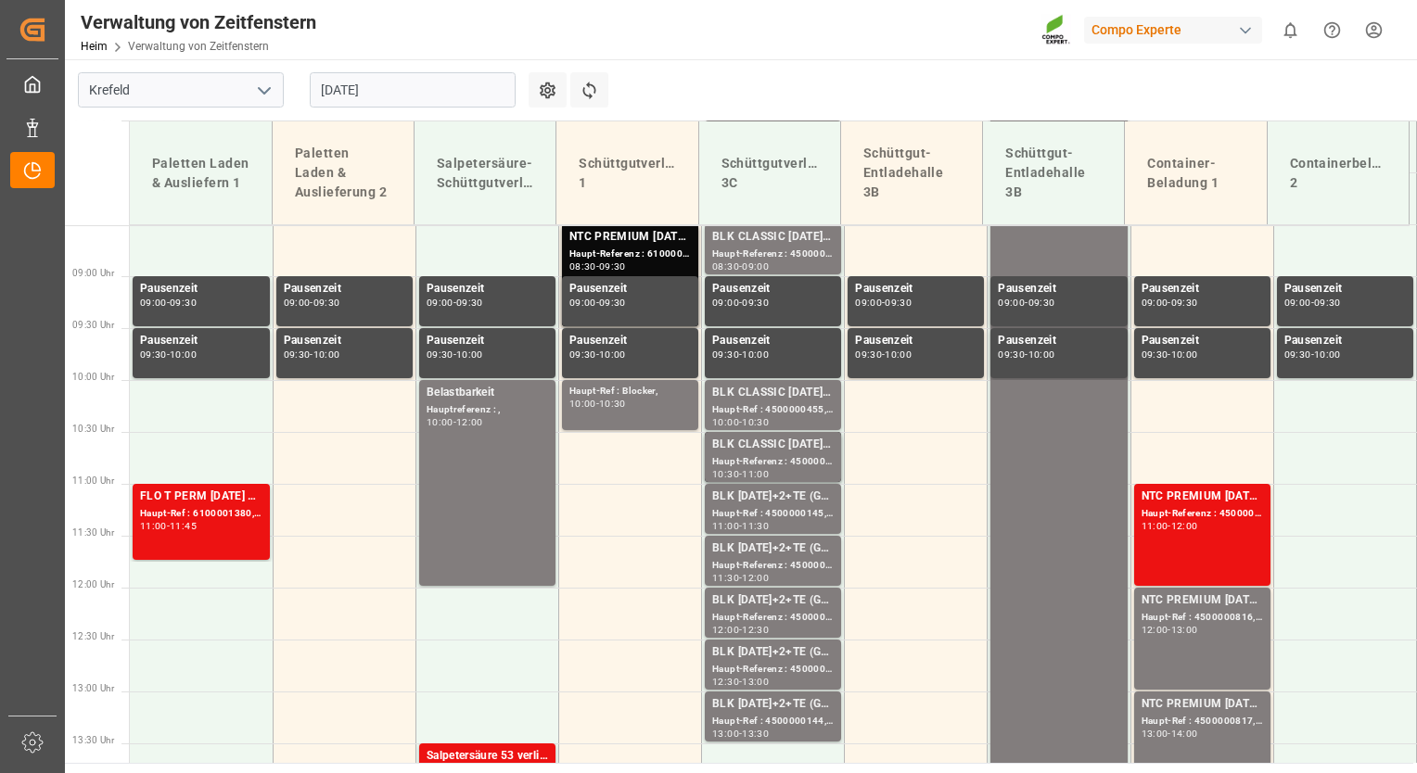
scroll to position [775, 0]
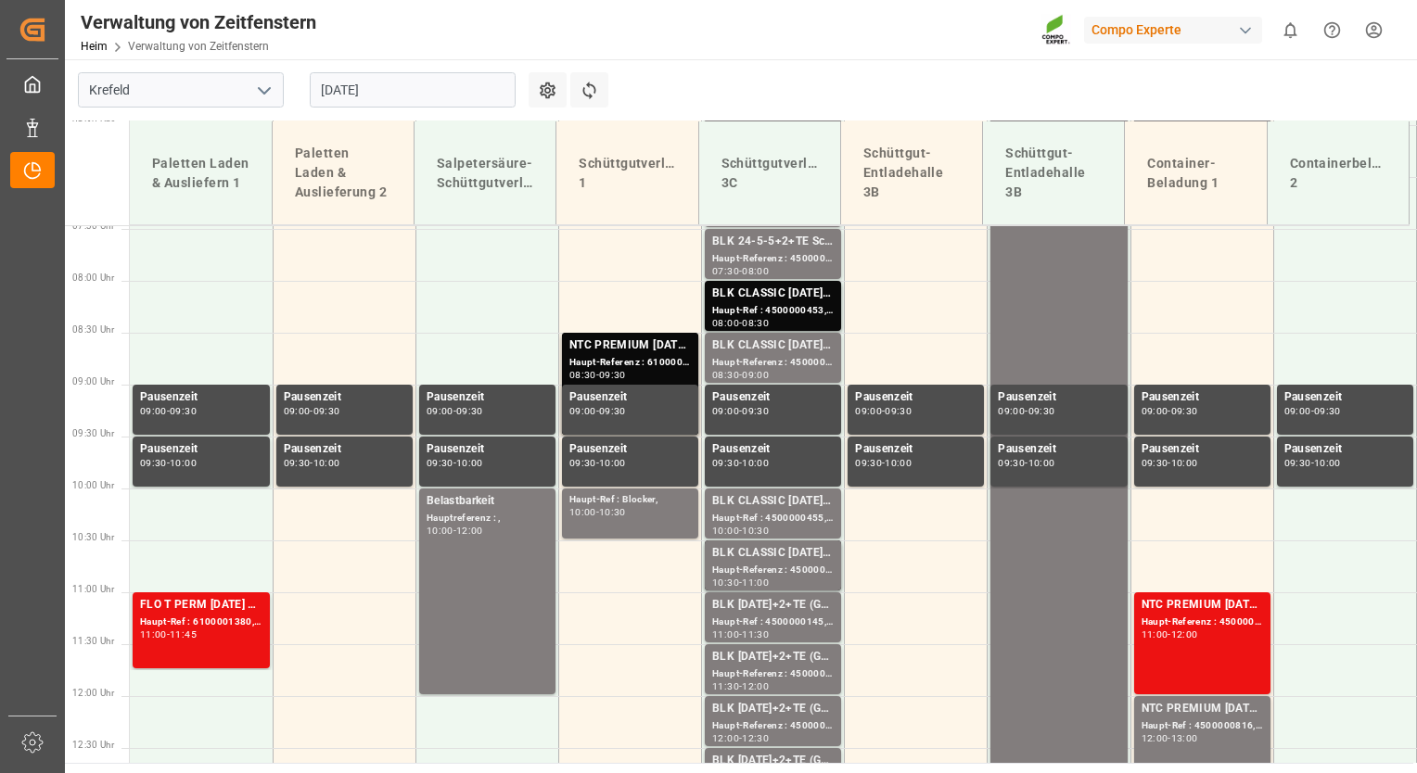
click at [412, 95] on input "[DATE]" at bounding box center [413, 89] width 206 height 35
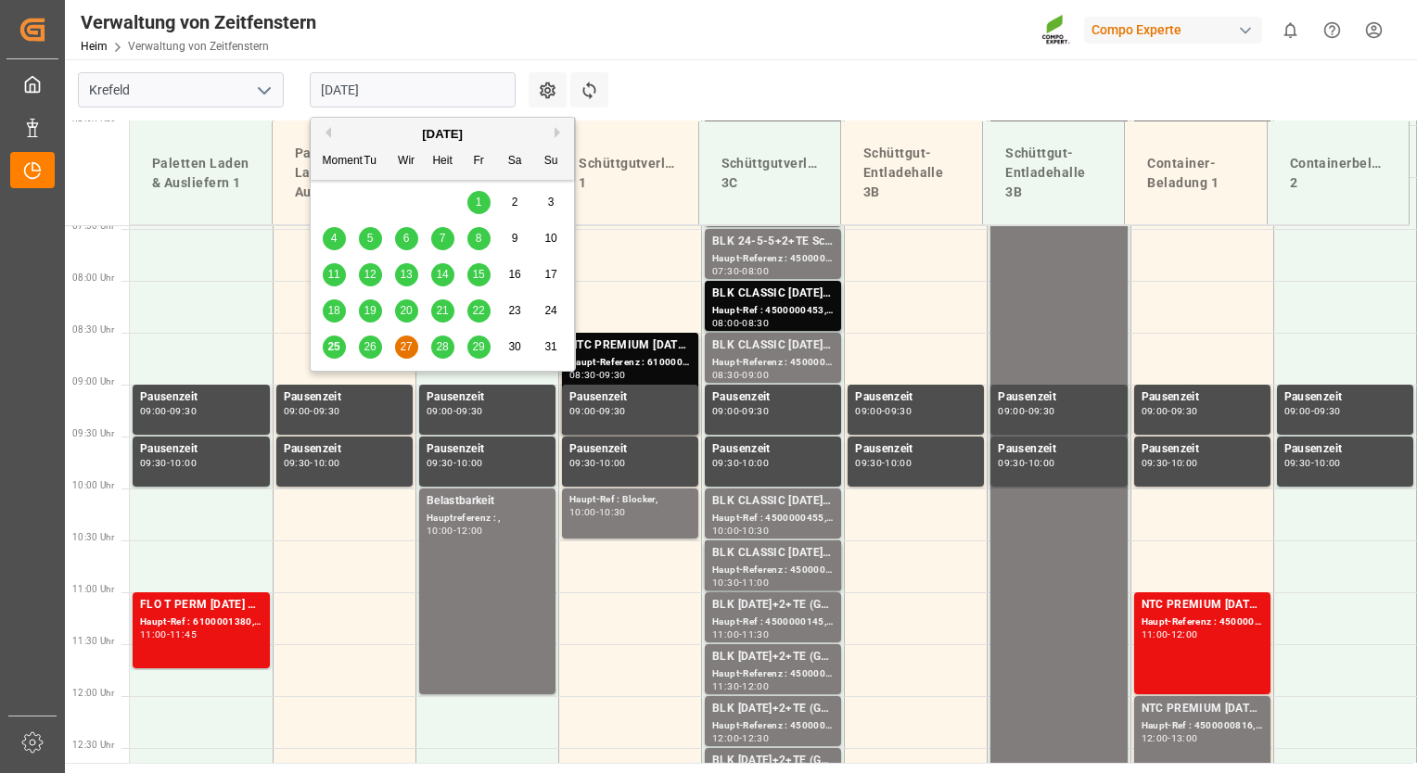
click at [436, 353] on span "28" at bounding box center [442, 346] width 12 height 13
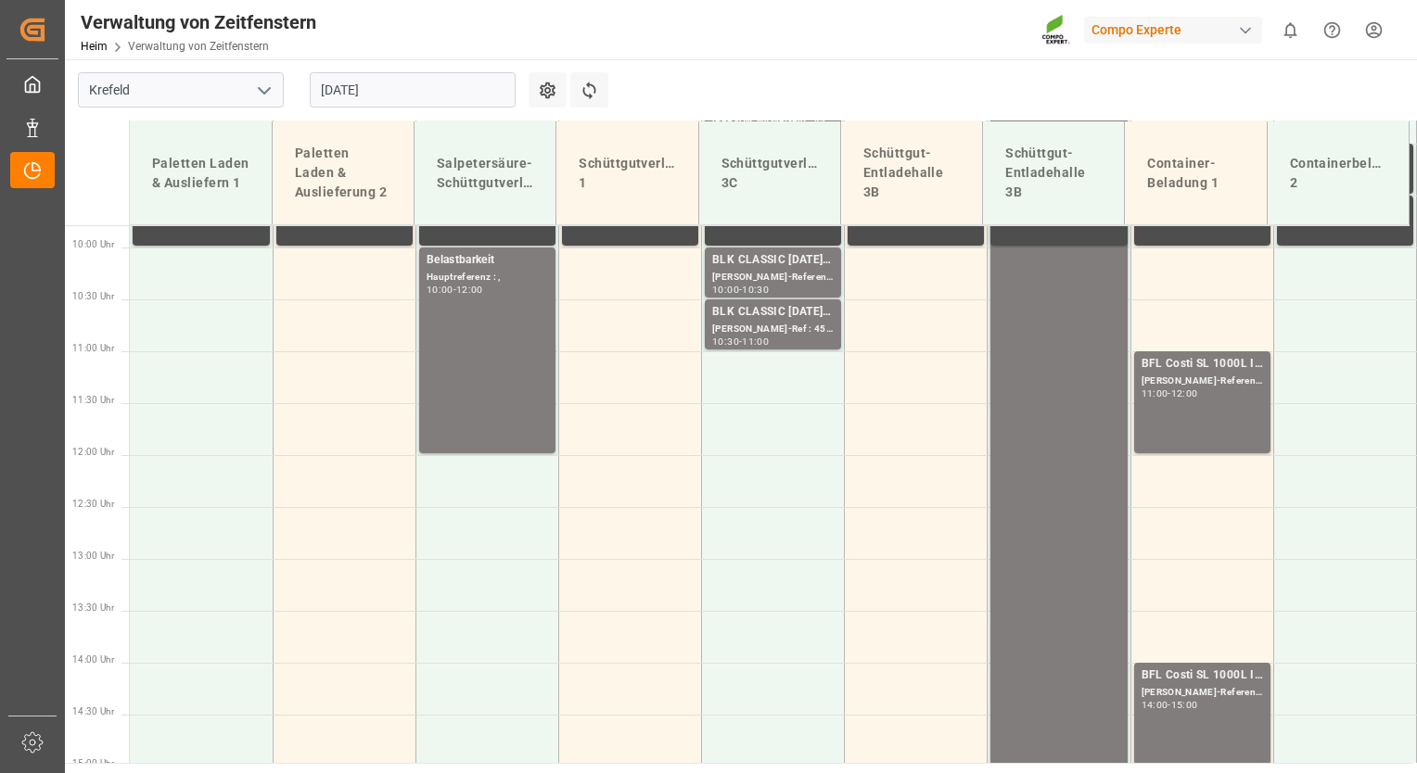
scroll to position [998, 0]
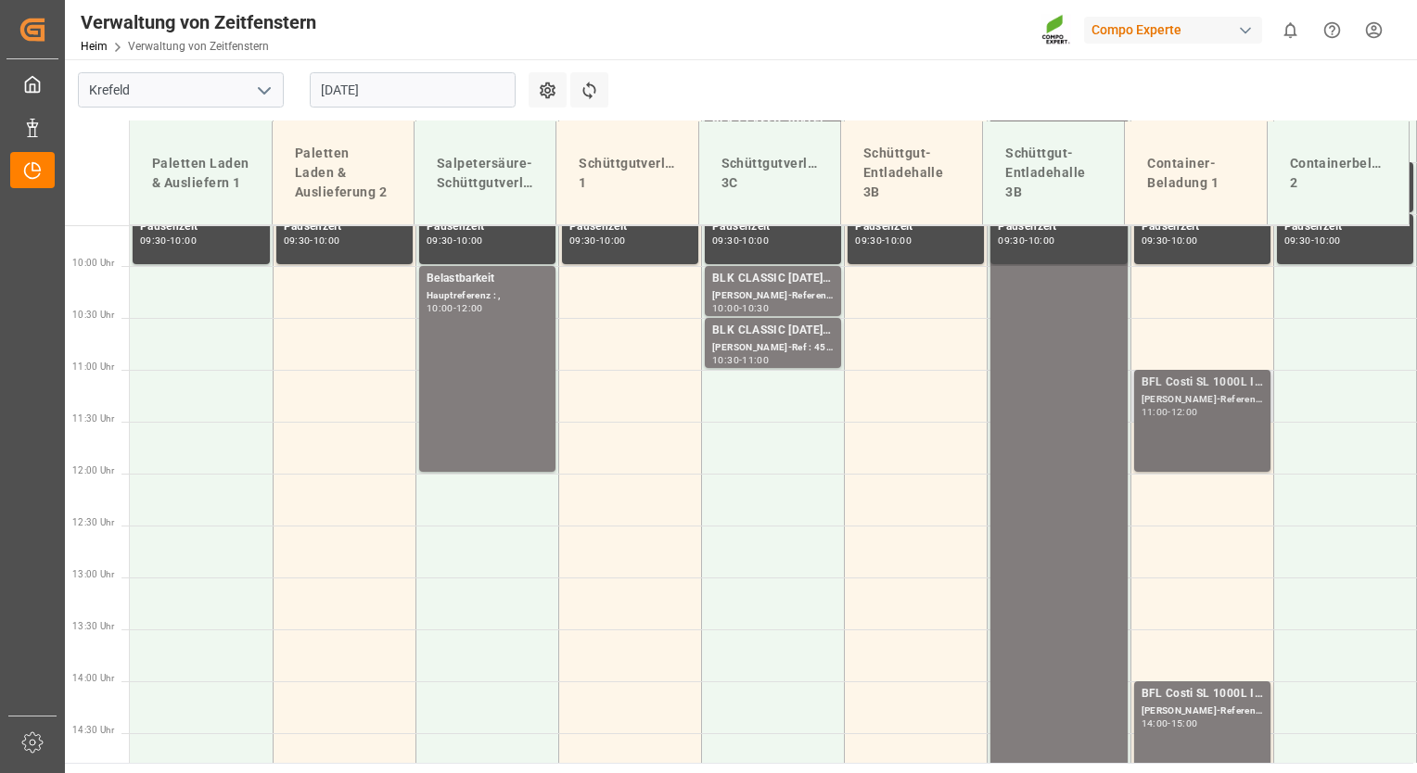
click at [1206, 419] on div "BFL Costi SL 1000L IBC EGY; [PERSON_NAME]-Referenz : 4500000964, 2000000357; 11…" at bounding box center [1201, 421] width 121 height 95
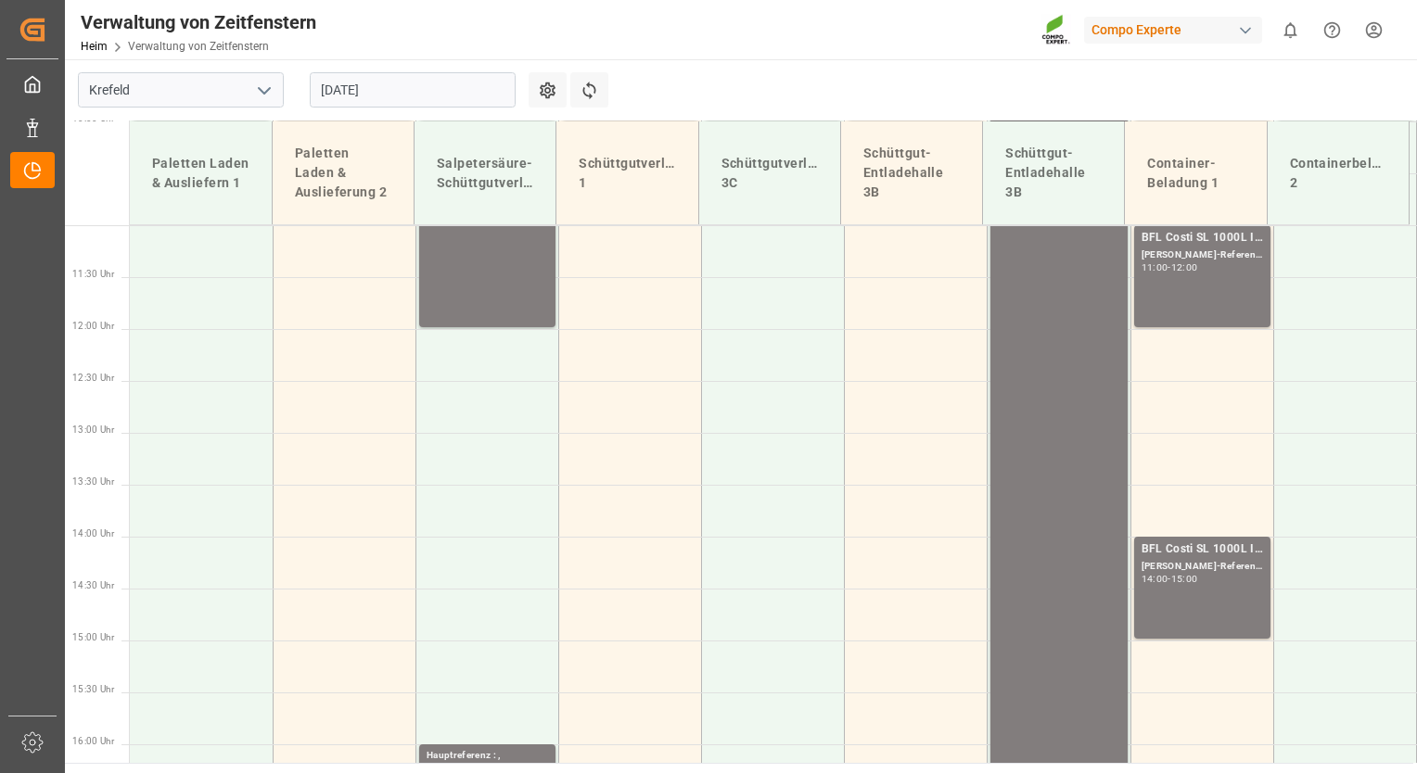
scroll to position [1145, 0]
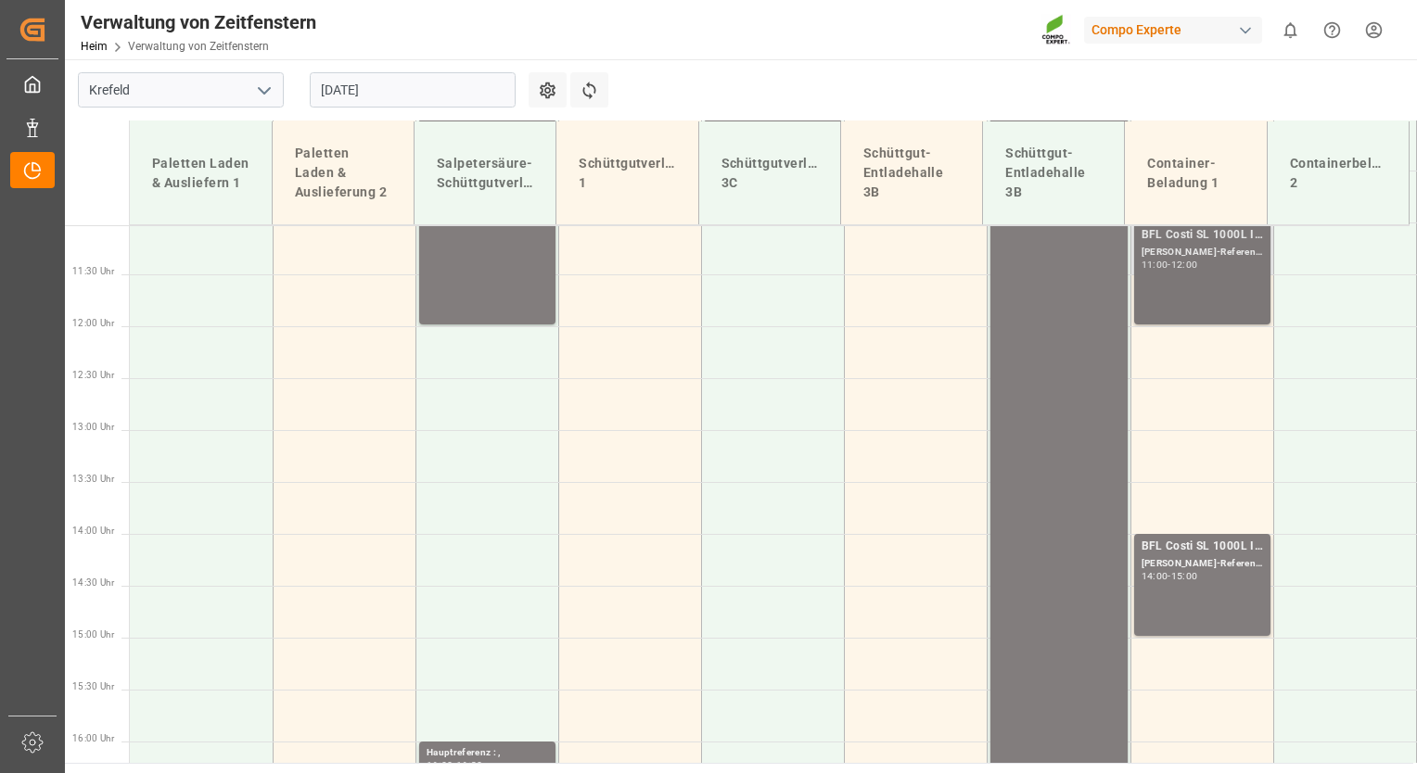
click at [1193, 286] on div "BFL Costi SL 1000L IBC EGY; [PERSON_NAME]-Referenz : 4500000964, 2000000357; 11…" at bounding box center [1201, 273] width 121 height 95
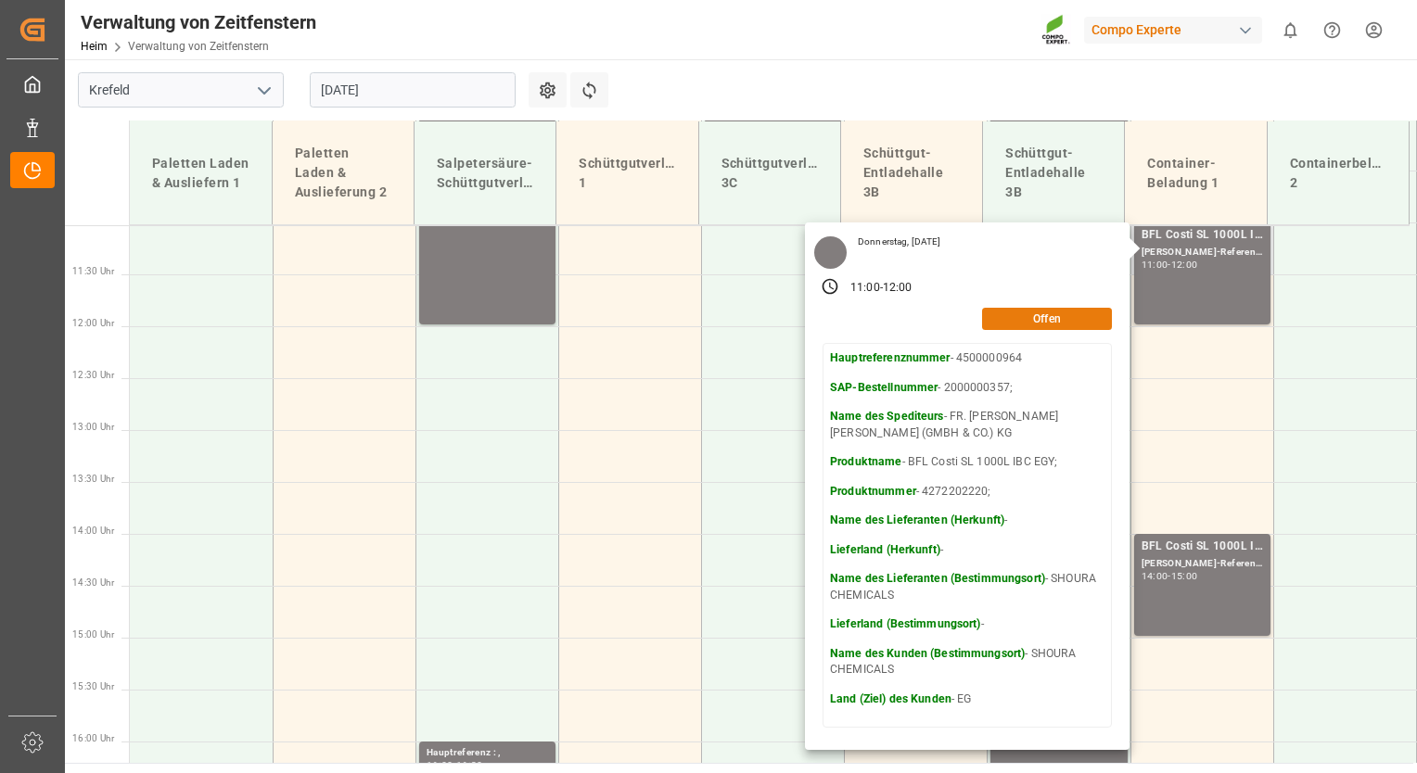
click at [1037, 325] on button "Offen" at bounding box center [1047, 319] width 130 height 22
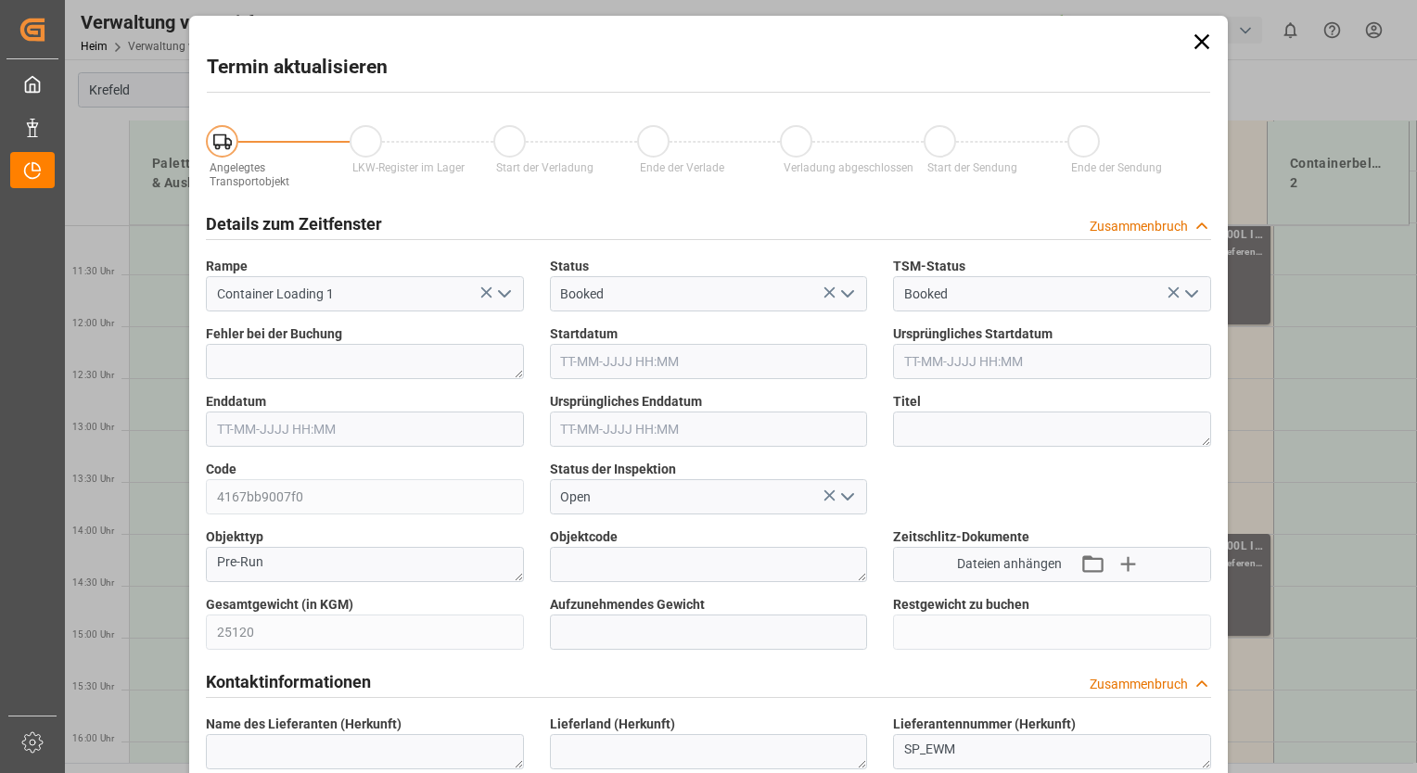
type input "[DATE] 11:00"
type input "[DATE] 12:00"
type input "[DATE] 11:30"
type input "[DATE] 16:13"
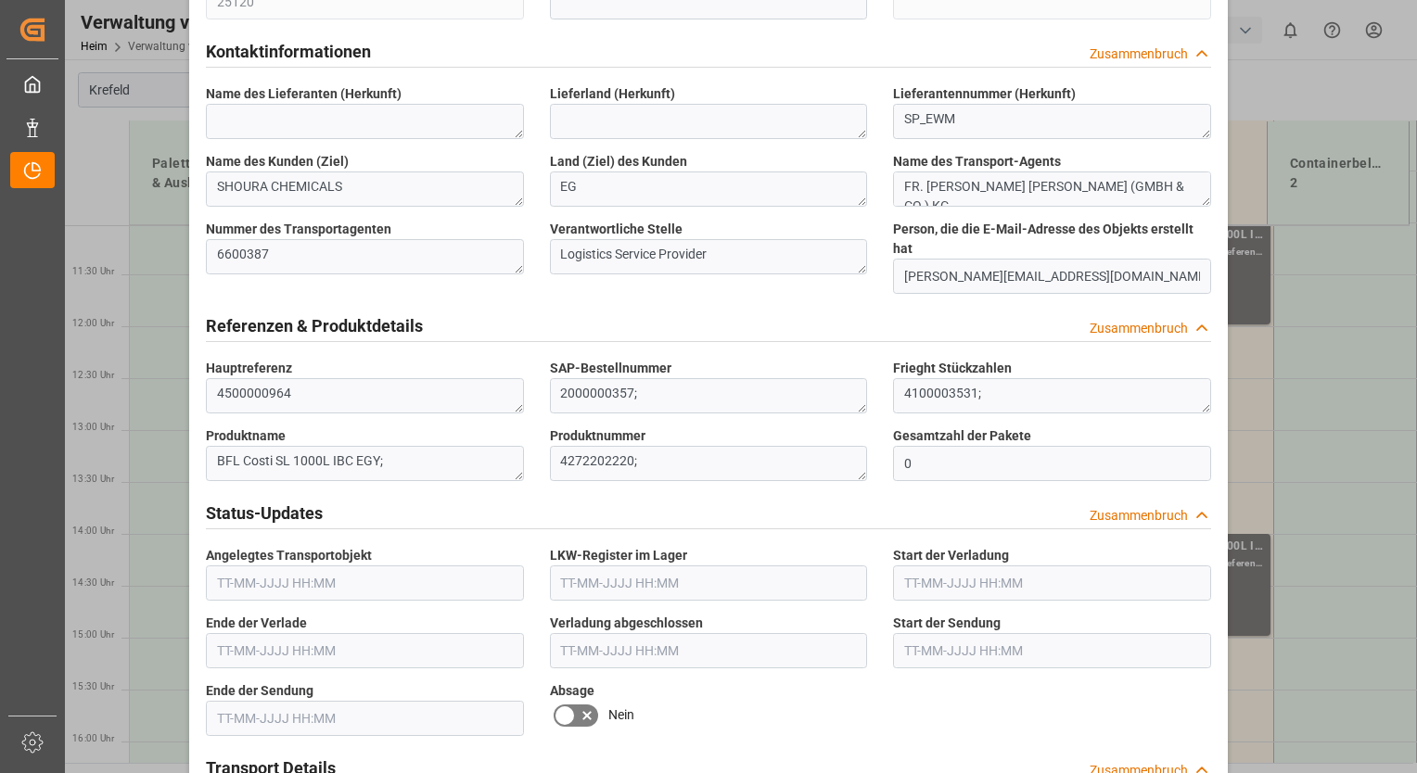
scroll to position [523, 0]
